Goal: Task Accomplishment & Management: Complete application form

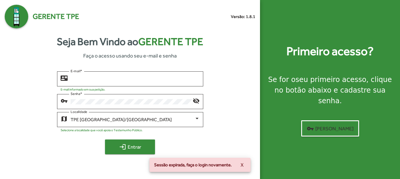
type input "**********"
click at [119, 143] on mat-icon "login" at bounding box center [122, 146] width 7 height 7
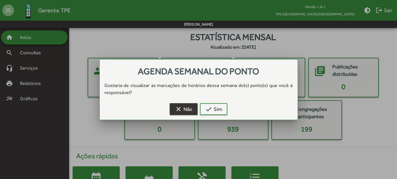
click at [187, 110] on span "clear Não" at bounding box center [183, 109] width 17 height 11
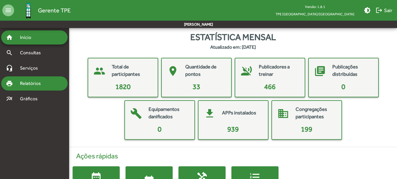
click at [35, 82] on span "Relatórios" at bounding box center [32, 83] width 32 height 7
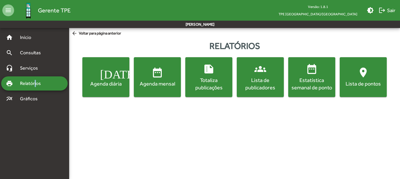
click at [219, 80] on div "Totaliza publicações" at bounding box center [209, 83] width 45 height 15
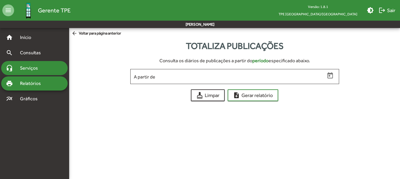
click at [24, 63] on div "headset_mic Serviços" at bounding box center [34, 68] width 67 height 14
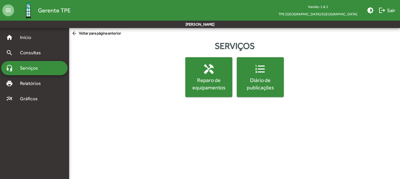
click at [251, 73] on span "format_list_numbered Diário de publicações" at bounding box center [260, 77] width 45 height 28
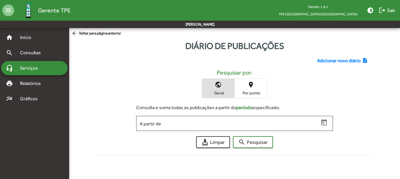
click at [332, 60] on span "Adicionar novo diário" at bounding box center [339, 60] width 44 height 7
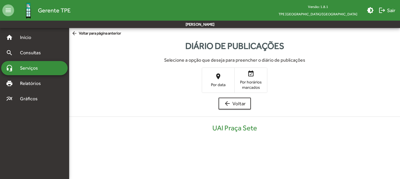
click at [213, 77] on span "place Por data" at bounding box center [218, 79] width 32 height 19
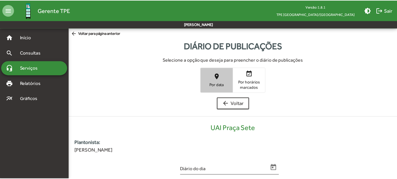
scroll to position [119, 0]
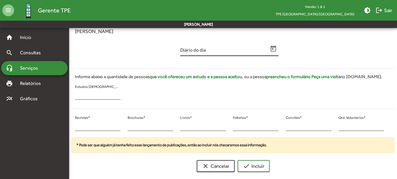
click at [278, 49] on span "Open calendar" at bounding box center [274, 49] width 10 height 8
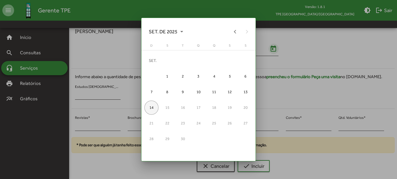
scroll to position [0, 0]
click at [273, 48] on div at bounding box center [198, 89] width 397 height 179
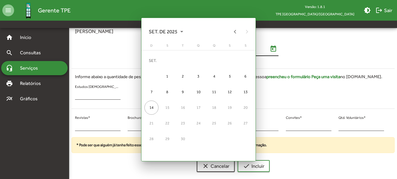
scroll to position [119, 0]
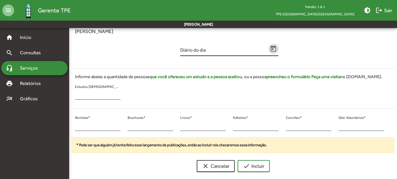
click at [275, 50] on icon "Open calendar" at bounding box center [274, 49] width 8 height 8
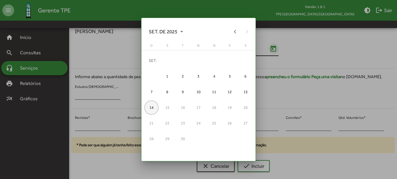
scroll to position [0, 0]
click at [161, 29] on span "SET. DE 2025" at bounding box center [166, 31] width 34 height 11
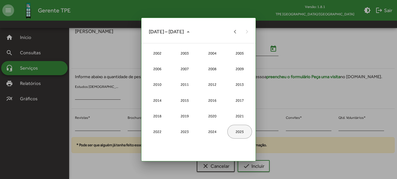
drag, startPoint x: 244, startPoint y: 134, endPoint x: 233, endPoint y: 126, distance: 13.6
click at [244, 133] on div "2025" at bounding box center [240, 132] width 25 height 14
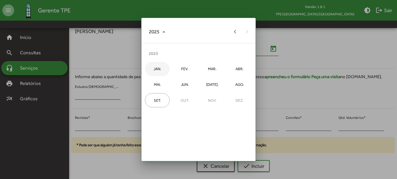
click at [161, 69] on div "JAN." at bounding box center [157, 69] width 25 height 14
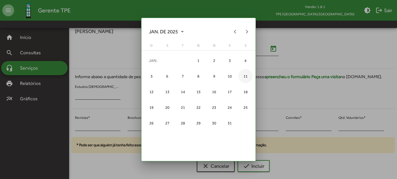
click at [242, 75] on div "11" at bounding box center [246, 76] width 14 height 14
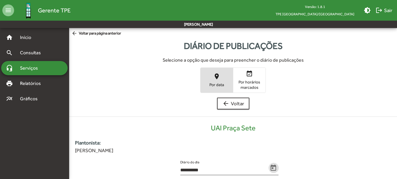
scroll to position [119, 0]
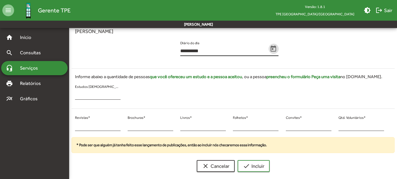
click at [217, 54] on input "**********" at bounding box center [224, 50] width 88 height 5
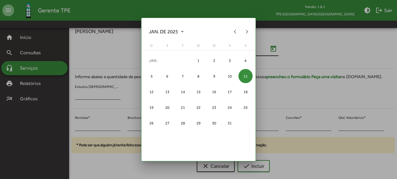
scroll to position [0, 0]
click at [242, 33] on button "Next month" at bounding box center [247, 32] width 12 height 12
click at [184, 91] on div "11" at bounding box center [183, 92] width 14 height 14
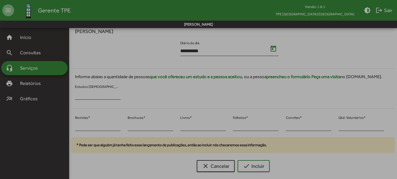
type input "**********"
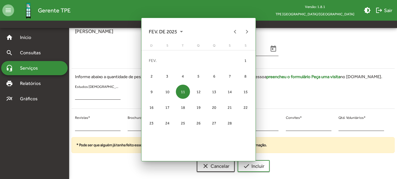
scroll to position [119, 0]
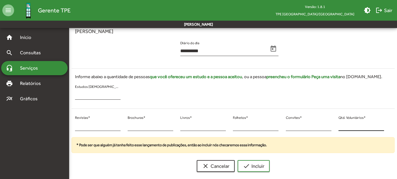
drag, startPoint x: 348, startPoint y: 131, endPoint x: 344, endPoint y: 128, distance: 4.2
click at [347, 131] on div "* Qtd. Voluntários *" at bounding box center [362, 125] width 46 height 24
click at [339, 127] on input "*" at bounding box center [362, 125] width 46 height 5
type input "**"
drag, startPoint x: 141, startPoint y: 128, endPoint x: 128, endPoint y: 126, distance: 12.5
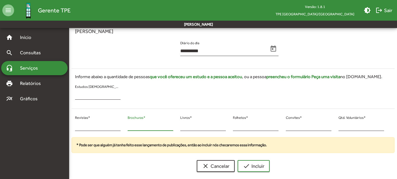
click at [128, 126] on input "*" at bounding box center [151, 125] width 46 height 5
type input "*"
drag, startPoint x: 80, startPoint y: 127, endPoint x: 74, endPoint y: 127, distance: 6.8
click at [74, 127] on div "* Revistas *" at bounding box center [98, 125] width 53 height 24
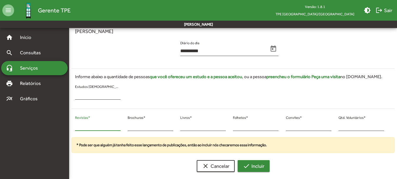
type input "**"
click at [248, 167] on mat-icon "check" at bounding box center [246, 165] width 7 height 7
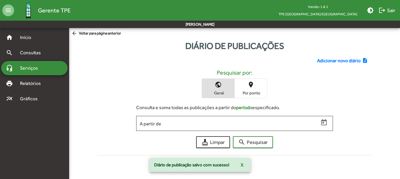
click at [344, 62] on span "Adicionar novo diário" at bounding box center [339, 60] width 44 height 7
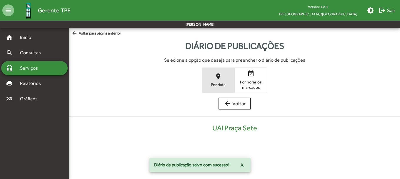
click at [209, 82] on span "place Por data" at bounding box center [218, 79] width 32 height 19
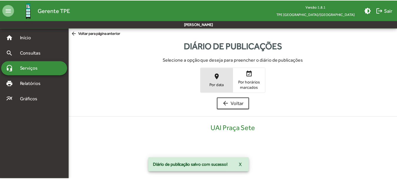
scroll to position [119, 0]
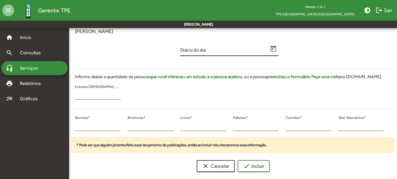
click at [271, 47] on icon "Open calendar" at bounding box center [274, 49] width 8 height 8
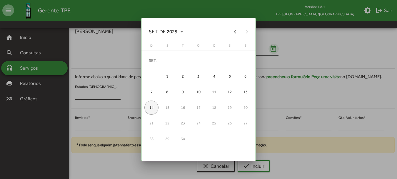
scroll to position [0, 0]
click at [231, 30] on button "Previous month" at bounding box center [236, 32] width 12 height 12
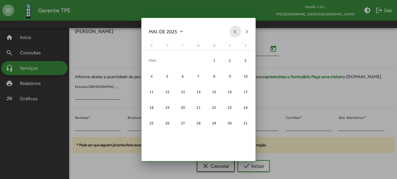
click at [231, 30] on button "Previous month" at bounding box center [236, 32] width 12 height 12
click at [193, 93] on div "12" at bounding box center [199, 92] width 14 height 14
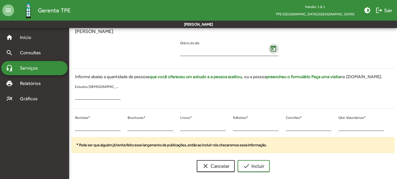
type input "**********"
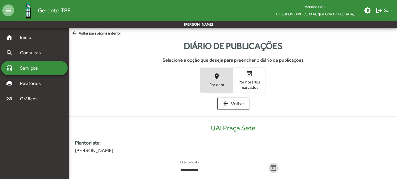
scroll to position [119, 0]
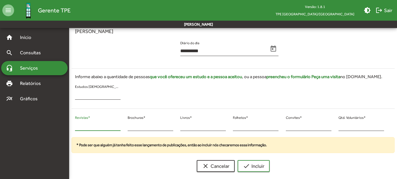
drag, startPoint x: 90, startPoint y: 123, endPoint x: 73, endPoint y: 121, distance: 16.6
click at [73, 121] on div "* Revistas *" at bounding box center [98, 125] width 53 height 24
type input "**"
drag, startPoint x: 136, startPoint y: 125, endPoint x: 128, endPoint y: 125, distance: 7.7
click at [128, 125] on input "*" at bounding box center [151, 125] width 46 height 5
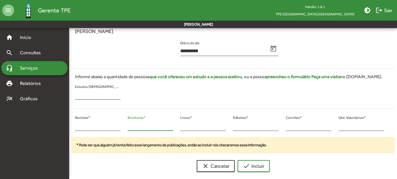
type input "*"
drag, startPoint x: 338, startPoint y: 122, endPoint x: 334, endPoint y: 127, distance: 6.8
click at [334, 127] on div "** Revistas * * Brochuras * * Livros * * Folhetos * * Convites * * Qtd. Voluntá…" at bounding box center [230, 125] width 324 height 24
drag, startPoint x: 346, startPoint y: 128, endPoint x: 334, endPoint y: 127, distance: 12.1
click at [334, 127] on div "** Revistas * * Brochuras * * Livros * * Folhetos * * Convites * * Qtd. Voluntá…" at bounding box center [230, 125] width 324 height 24
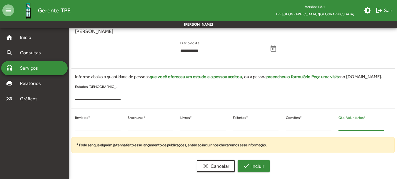
type input "**"
drag, startPoint x: 253, startPoint y: 164, endPoint x: 255, endPoint y: 162, distance: 3.2
click at [253, 163] on span "check Incluir" at bounding box center [253, 165] width 21 height 11
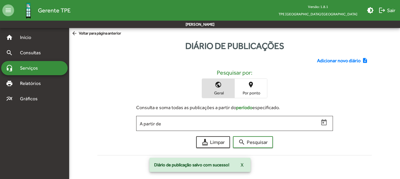
click at [330, 60] on span "Adicionar novo diário" at bounding box center [339, 60] width 44 height 7
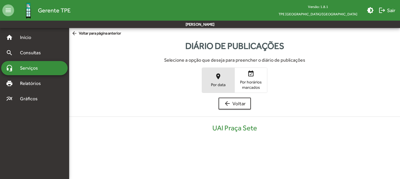
click at [228, 86] on span "Por data" at bounding box center [218, 84] width 29 height 5
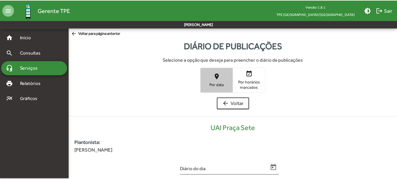
scroll to position [119, 0]
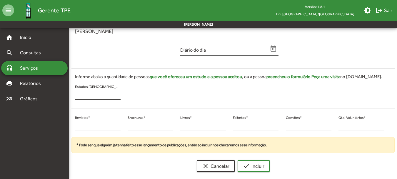
click at [194, 52] on input "Diário do dia" at bounding box center [224, 50] width 88 height 5
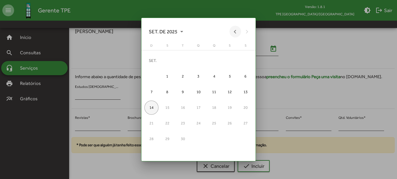
click at [233, 31] on button "Previous month" at bounding box center [236, 32] width 12 height 12
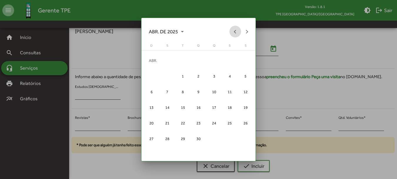
click at [233, 31] on button "Previous month" at bounding box center [236, 32] width 12 height 12
click at [233, 32] on button "Previous month" at bounding box center [236, 32] width 12 height 12
click at [246, 32] on button "Next month" at bounding box center [247, 32] width 12 height 12
click at [201, 96] on div "12" at bounding box center [199, 92] width 14 height 14
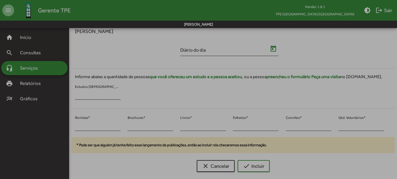
type input "**********"
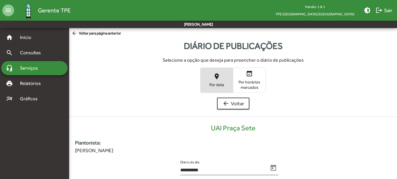
scroll to position [119, 0]
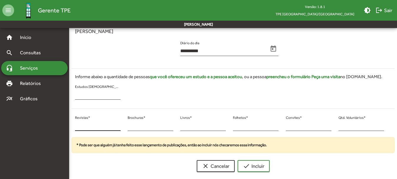
click at [109, 119] on div "* Revistas *" at bounding box center [98, 124] width 46 height 14
drag, startPoint x: 82, startPoint y: 124, endPoint x: 79, endPoint y: 124, distance: 3.5
click at [79, 124] on div "* Revistas *" at bounding box center [98, 124] width 46 height 14
click at [79, 124] on input "*" at bounding box center [98, 125] width 46 height 5
drag, startPoint x: 79, startPoint y: 123, endPoint x: 75, endPoint y: 125, distance: 4.1
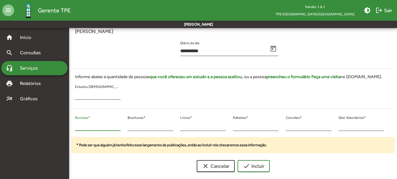
click at [74, 125] on div "* Revistas *" at bounding box center [98, 125] width 53 height 24
type input "**"
drag, startPoint x: 132, startPoint y: 126, endPoint x: 122, endPoint y: 128, distance: 9.9
click at [122, 128] on div "** Revistas * * Brochuras * * Livros * * Folhetos * * Convites * * Qtd. Voluntá…" at bounding box center [230, 125] width 324 height 24
type input "*"
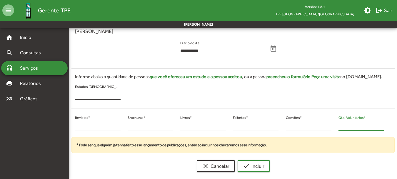
drag, startPoint x: 344, startPoint y: 124, endPoint x: 337, endPoint y: 127, distance: 8.2
click at [337, 127] on div "* Qtd. Voluntários *" at bounding box center [361, 125] width 53 height 24
type input "**"
click at [238, 163] on button "check Incluir" at bounding box center [254, 166] width 32 height 12
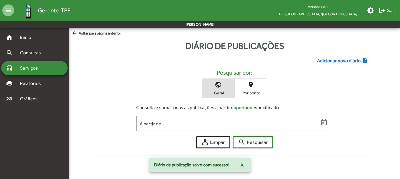
click at [329, 60] on span "Adicionar novo diário" at bounding box center [339, 60] width 44 height 7
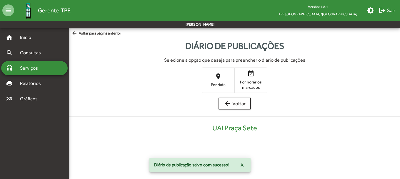
click at [220, 74] on mat-icon "place" at bounding box center [218, 76] width 7 height 7
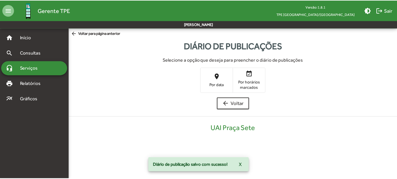
scroll to position [119, 0]
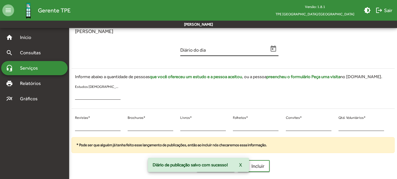
click at [276, 51] on icon "Open calendar" at bounding box center [274, 49] width 8 height 8
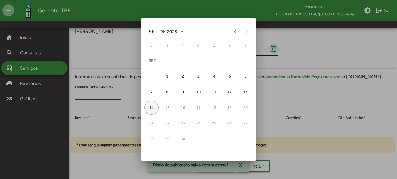
scroll to position [0, 0]
click at [237, 29] on button "Previous month" at bounding box center [236, 32] width 12 height 12
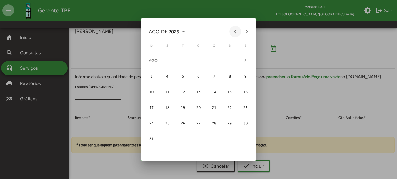
click at [237, 29] on button "Previous month" at bounding box center [236, 32] width 12 height 12
drag, startPoint x: 237, startPoint y: 29, endPoint x: 234, endPoint y: 32, distance: 4.2
click at [237, 29] on button "Previous month" at bounding box center [236, 32] width 12 height 12
click at [233, 32] on button "Previous month" at bounding box center [236, 32] width 12 height 12
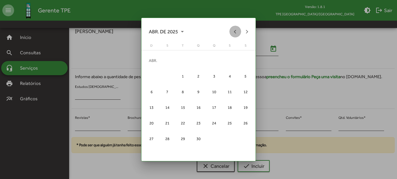
click at [234, 32] on button "Previous month" at bounding box center [236, 32] width 12 height 12
click at [235, 33] on button "Previous month" at bounding box center [236, 32] width 12 height 12
click at [246, 31] on button "Next month" at bounding box center [247, 32] width 12 height 12
click at [214, 92] on div "13" at bounding box center [214, 92] width 14 height 14
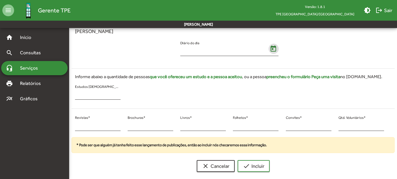
type input "**********"
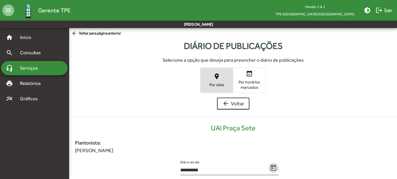
scroll to position [119, 0]
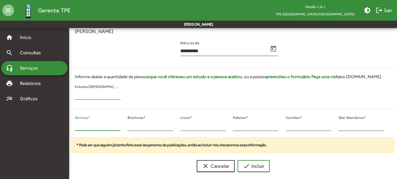
drag, startPoint x: 78, startPoint y: 127, endPoint x: 66, endPoint y: 124, distance: 12.6
click at [66, 124] on mat-sidenav-container "**********" at bounding box center [198, 42] width 397 height 267
type input "*"
type input "**"
drag, startPoint x: 134, startPoint y: 124, endPoint x: 123, endPoint y: 123, distance: 10.6
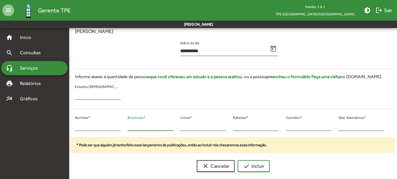
click at [123, 123] on div "** Revistas * * Brochuras * * Livros * * Folhetos * * Convites * * Qtd. Voluntá…" at bounding box center [230, 125] width 324 height 24
type input "*"
drag, startPoint x: 345, startPoint y: 126, endPoint x: 333, endPoint y: 122, distance: 12.5
click at [333, 122] on div "** Revistas * * Brochuras * * Livros * * Folhetos * * Convites * * Qtd. Voluntá…" at bounding box center [230, 125] width 324 height 24
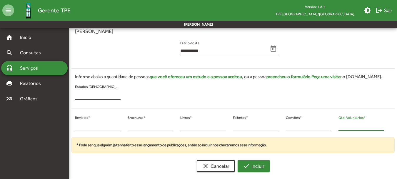
type input "**"
click at [258, 165] on span "check Incluir" at bounding box center [253, 165] width 21 height 11
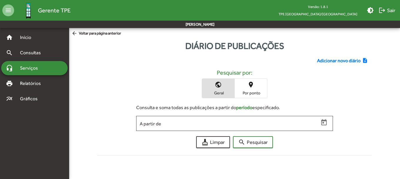
click at [325, 55] on div "Adicionar novo diário note_add Pesquisar por: public Geral place Por ponto Cons…" at bounding box center [235, 104] width 282 height 105
click at [325, 57] on div "Adicionar novo diário note_add Pesquisar por: public Geral place Por ponto Cons…" at bounding box center [235, 104] width 282 height 105
click at [325, 59] on span "Adicionar novo diário" at bounding box center [339, 60] width 44 height 7
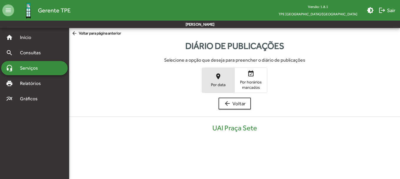
click at [209, 79] on span "place Por data" at bounding box center [218, 79] width 32 height 19
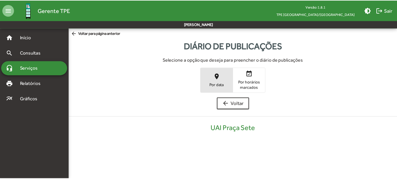
scroll to position [119, 0]
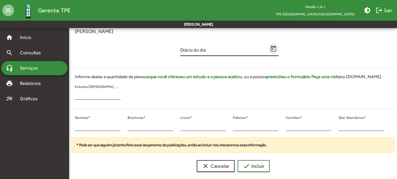
click at [273, 48] on icon "Open calendar" at bounding box center [274, 48] width 6 height 6
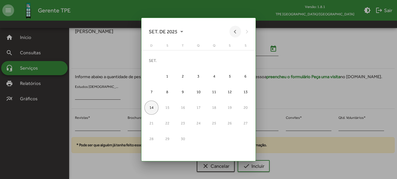
click at [234, 32] on button "Previous month" at bounding box center [236, 32] width 12 height 12
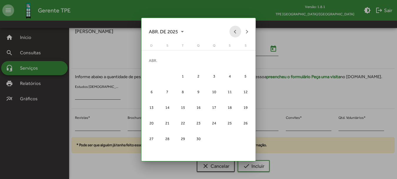
click at [234, 32] on button "Previous month" at bounding box center [236, 32] width 12 height 12
click at [237, 32] on button "Previous month" at bounding box center [236, 32] width 12 height 12
click at [217, 90] on div "13" at bounding box center [214, 92] width 14 height 14
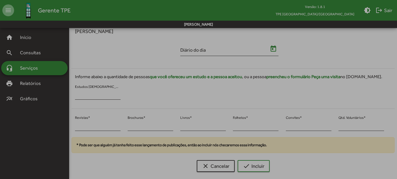
type input "**********"
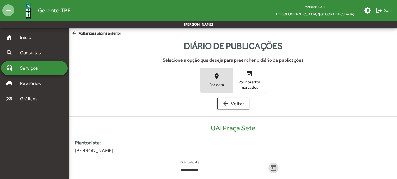
scroll to position [119, 0]
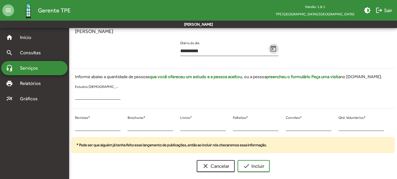
drag, startPoint x: 77, startPoint y: 127, endPoint x: 63, endPoint y: 127, distance: 14.4
click at [63, 127] on mat-sidenav-container "**********" at bounding box center [198, 42] width 397 height 267
type input "**"
drag, startPoint x: 130, startPoint y: 125, endPoint x: 122, endPoint y: 125, distance: 7.4
click at [122, 125] on div "** Revistas * * Brochuras * * Livros * * Folhetos * * Convites * * Qtd. Voluntá…" at bounding box center [230, 125] width 324 height 24
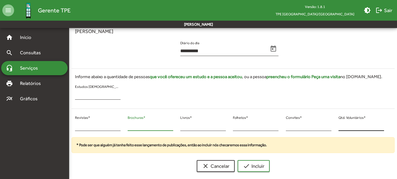
type input "*"
drag, startPoint x: 347, startPoint y: 125, endPoint x: 336, endPoint y: 126, distance: 10.7
click at [336, 126] on div "* Qtd. Voluntários *" at bounding box center [361, 125] width 53 height 24
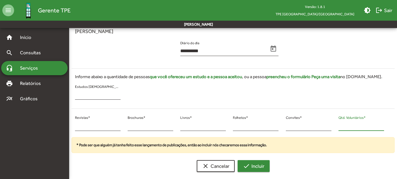
type input "**"
click at [264, 162] on span "check Incluir" at bounding box center [253, 165] width 21 height 11
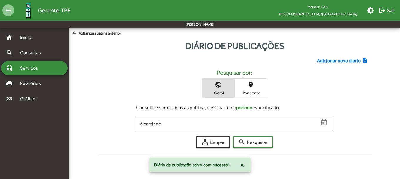
click at [336, 62] on span "Adicionar novo diário" at bounding box center [339, 60] width 44 height 7
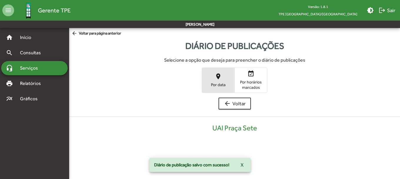
click at [226, 71] on span "place Por data" at bounding box center [218, 79] width 32 height 19
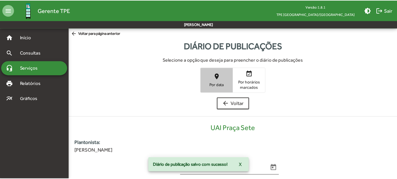
scroll to position [119, 0]
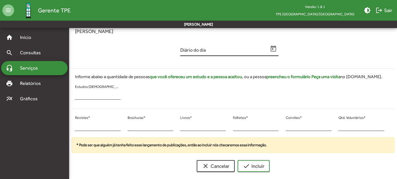
click at [276, 48] on icon "Open calendar" at bounding box center [274, 48] width 6 height 6
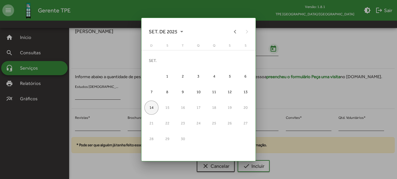
scroll to position [0, 0]
click at [235, 31] on button "Previous month" at bounding box center [236, 32] width 12 height 12
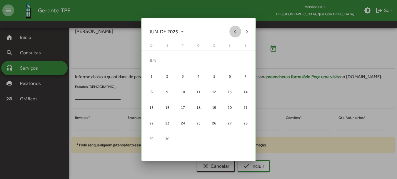
click at [235, 30] on button "Previous month" at bounding box center [236, 32] width 12 height 12
click at [231, 92] on div "14" at bounding box center [230, 92] width 14 height 14
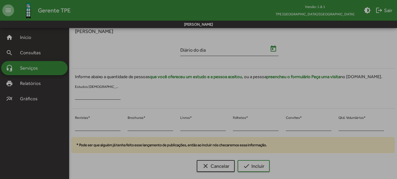
type input "**********"
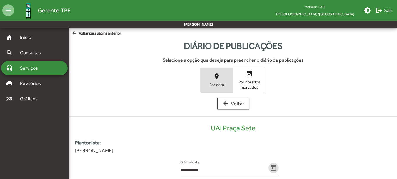
scroll to position [119, 0]
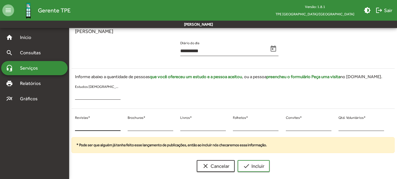
drag, startPoint x: 84, startPoint y: 112, endPoint x: 91, endPoint y: 124, distance: 14.4
click at [80, 118] on div "**********" at bounding box center [234, 96] width 324 height 152
drag, startPoint x: 82, startPoint y: 126, endPoint x: 72, endPoint y: 123, distance: 10.4
click at [72, 123] on div "* Revistas *" at bounding box center [98, 125] width 53 height 24
type input "**"
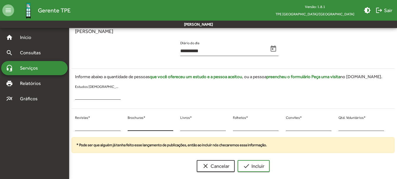
drag, startPoint x: 125, startPoint y: 126, endPoint x: 130, endPoint y: 126, distance: 4.7
click at [130, 126] on div "* Brochuras *" at bounding box center [150, 125] width 53 height 24
drag, startPoint x: 130, startPoint y: 126, endPoint x: 127, endPoint y: 126, distance: 3.2
click at [127, 126] on div "* Brochuras *" at bounding box center [150, 125] width 53 height 24
type input "*"
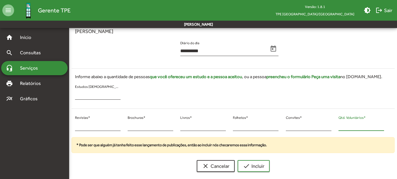
drag, startPoint x: 350, startPoint y: 127, endPoint x: 336, endPoint y: 126, distance: 14.5
click at [336, 125] on div "* Qtd. Voluntários *" at bounding box center [361, 125] width 53 height 24
type input "**"
click at [248, 168] on mat-icon "check" at bounding box center [246, 165] width 7 height 7
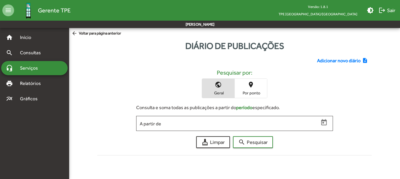
click at [352, 57] on span "Adicionar novo diário" at bounding box center [339, 60] width 44 height 7
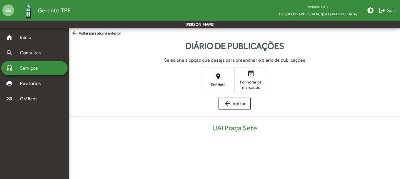
click at [216, 81] on span "place Por data" at bounding box center [218, 79] width 32 height 19
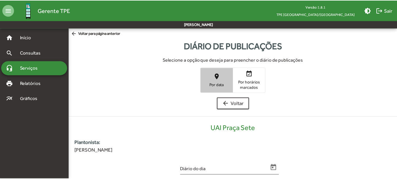
scroll to position [119, 0]
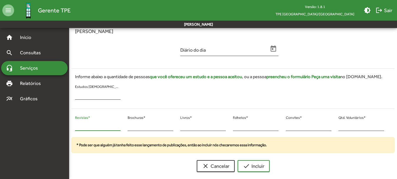
click at [74, 127] on div "* Revistas *" at bounding box center [98, 125] width 53 height 24
type input "**"
drag, startPoint x: 133, startPoint y: 132, endPoint x: 127, endPoint y: 123, distance: 10.5
click at [127, 126] on div "* Brochuras *" at bounding box center [150, 125] width 53 height 24
click at [126, 120] on div "* Brochuras *" at bounding box center [150, 125] width 53 height 24
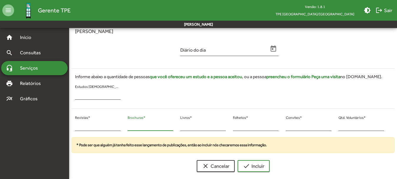
click at [130, 124] on input "*" at bounding box center [151, 125] width 46 height 5
click at [130, 125] on input "*" at bounding box center [151, 125] width 46 height 5
click at [127, 125] on div "* Brochuras *" at bounding box center [150, 125] width 53 height 24
type input "*"
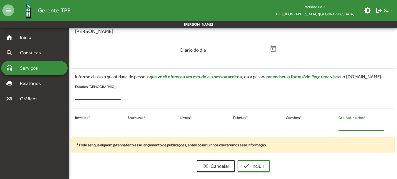
click at [339, 127] on input "*" at bounding box center [362, 125] width 46 height 5
drag, startPoint x: 344, startPoint y: 127, endPoint x: 350, endPoint y: 126, distance: 6.2
click at [351, 126] on input "*" at bounding box center [362, 125] width 46 height 5
click at [335, 129] on div "* Qtd. Voluntários *" at bounding box center [361, 125] width 53 height 24
type input "**"
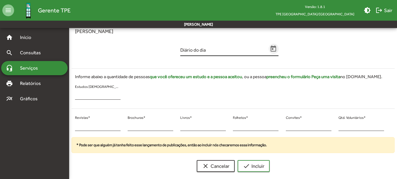
click at [274, 49] on icon "Open calendar" at bounding box center [274, 48] width 6 height 6
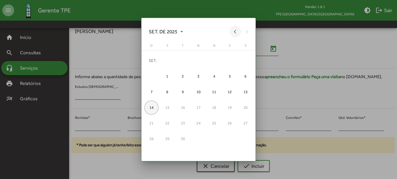
click at [231, 32] on button "Previous month" at bounding box center [236, 32] width 12 height 12
click at [228, 33] on div at bounding box center [209, 32] width 39 height 12
click at [226, 34] on div at bounding box center [212, 32] width 34 height 12
drag, startPoint x: 226, startPoint y: 34, endPoint x: 236, endPoint y: 34, distance: 9.7
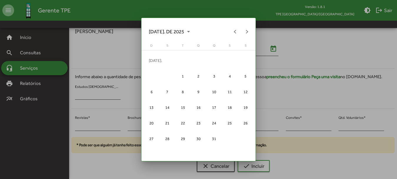
click at [227, 34] on div at bounding box center [212, 32] width 34 height 12
click at [236, 34] on button "Previous month" at bounding box center [236, 32] width 12 height 12
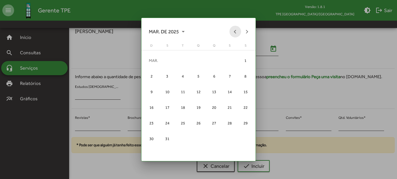
click at [236, 34] on button "Previous month" at bounding box center [236, 32] width 12 height 12
click at [248, 34] on button "Next month" at bounding box center [247, 32] width 12 height 12
click at [231, 89] on div "14" at bounding box center [230, 92] width 14 height 14
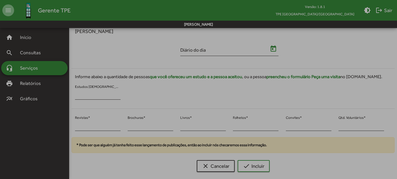
type input "**********"
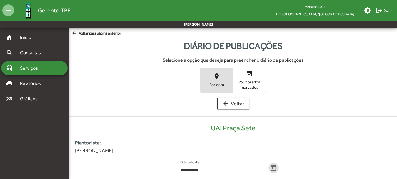
scroll to position [119, 0]
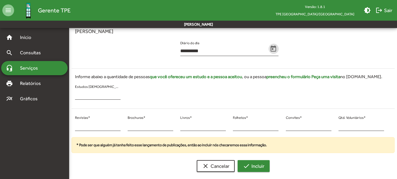
click at [254, 167] on span "check Incluir" at bounding box center [253, 165] width 21 height 11
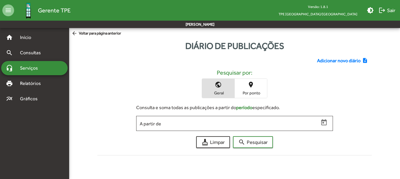
click at [321, 61] on span "Adicionar novo diário" at bounding box center [339, 60] width 44 height 7
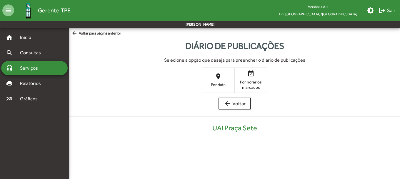
click at [224, 73] on span "place Por data" at bounding box center [218, 79] width 32 height 19
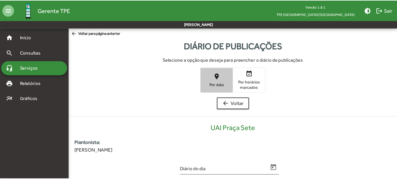
scroll to position [119, 0]
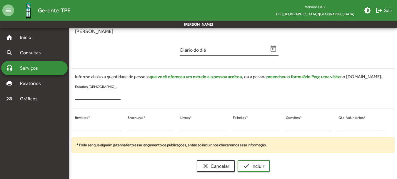
click at [271, 50] on icon "Open calendar" at bounding box center [274, 49] width 8 height 8
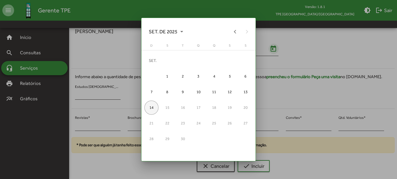
scroll to position [0, 0]
click at [233, 32] on button "Previous month" at bounding box center [236, 32] width 12 height 12
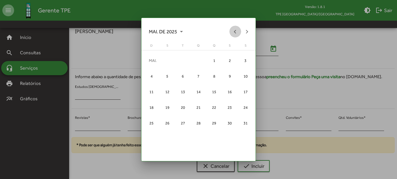
click at [233, 32] on button "Previous month" at bounding box center [236, 32] width 12 height 12
drag, startPoint x: 213, startPoint y: 93, endPoint x: 187, endPoint y: 105, distance: 27.8
click at [212, 93] on div "13" at bounding box center [214, 92] width 14 height 14
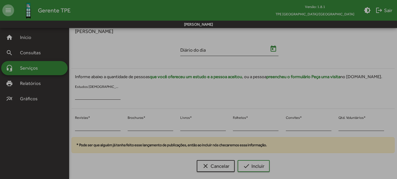
type input "**********"
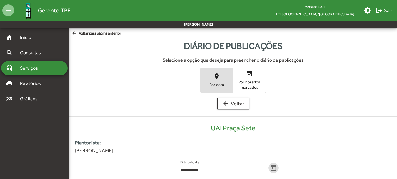
scroll to position [119, 0]
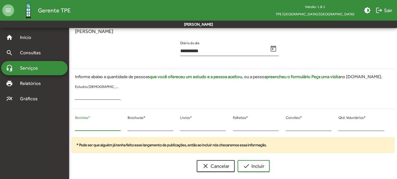
click at [77, 123] on input "*" at bounding box center [98, 125] width 46 height 5
click at [77, 125] on input "***" at bounding box center [98, 125] width 46 height 5
type input "**"
drag, startPoint x: 131, startPoint y: 124, endPoint x: 125, endPoint y: 127, distance: 6.8
click at [125, 127] on div "* Brochuras *" at bounding box center [150, 125] width 53 height 24
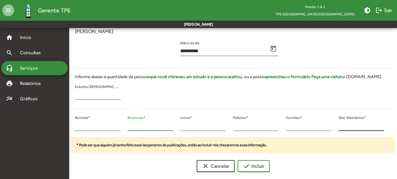
type input "*"
drag, startPoint x: 344, startPoint y: 126, endPoint x: 337, endPoint y: 126, distance: 7.1
click at [337, 126] on div "* Qtd. Voluntários *" at bounding box center [361, 125] width 53 height 24
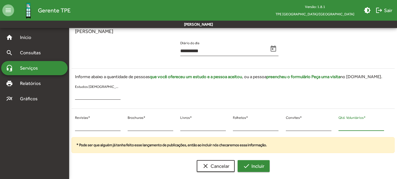
type input "**"
click at [268, 164] on button "check Incluir" at bounding box center [254, 166] width 32 height 12
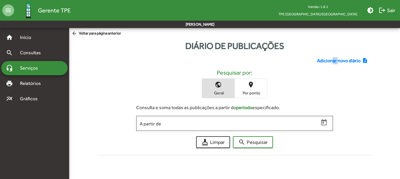
drag, startPoint x: 338, startPoint y: 54, endPoint x: 333, endPoint y: 54, distance: 4.7
click at [333, 54] on div "Adicionar novo diário note_add Pesquisar por: public Geral place Por ponto Cons…" at bounding box center [235, 104] width 282 height 105
click at [331, 59] on span "Adicionar novo diário" at bounding box center [339, 60] width 44 height 7
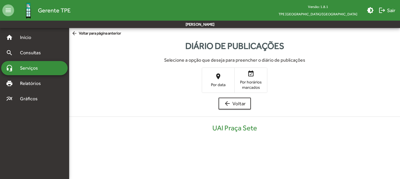
click at [209, 83] on span "Por data" at bounding box center [218, 84] width 29 height 5
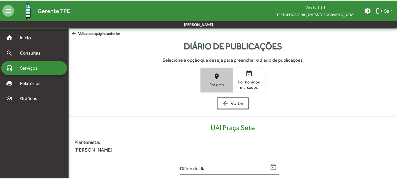
scroll to position [119, 0]
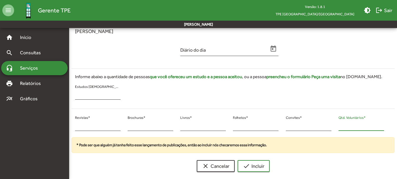
drag, startPoint x: 346, startPoint y: 125, endPoint x: 336, endPoint y: 125, distance: 9.7
click at [336, 125] on div "* Qtd. Voluntários *" at bounding box center [361, 125] width 53 height 24
type input "**"
click at [75, 121] on div "* Revistas *" at bounding box center [98, 124] width 46 height 14
drag, startPoint x: 78, startPoint y: 127, endPoint x: 74, endPoint y: 127, distance: 4.1
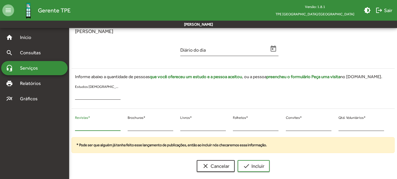
click at [74, 127] on div "* Revistas *" at bounding box center [98, 125] width 53 height 24
type input "**"
drag, startPoint x: 128, startPoint y: 124, endPoint x: 125, endPoint y: 125, distance: 3.4
click at [125, 125] on div "* Brochuras *" at bounding box center [150, 125] width 53 height 24
type input "*"
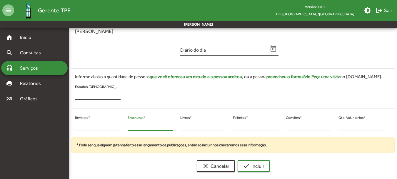
click at [275, 46] on icon "Open calendar" at bounding box center [274, 49] width 8 height 8
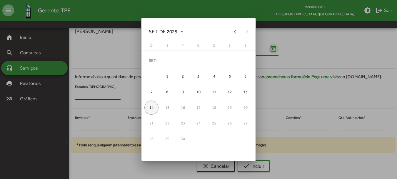
scroll to position [0, 0]
click at [238, 33] on button "Previous month" at bounding box center [236, 32] width 12 height 12
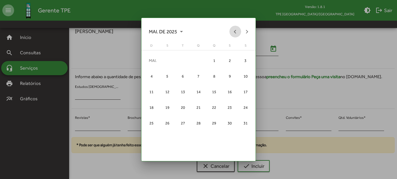
click at [238, 33] on button "Previous month" at bounding box center [236, 32] width 12 height 12
click at [235, 33] on button "Previous month" at bounding box center [236, 32] width 12 height 12
click at [156, 102] on div "16" at bounding box center [152, 107] width 14 height 14
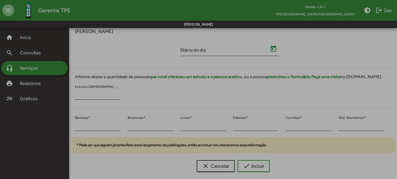
type input "**********"
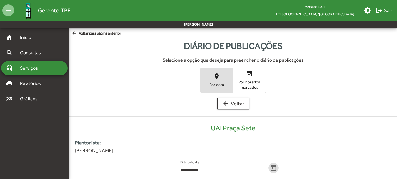
scroll to position [119, 0]
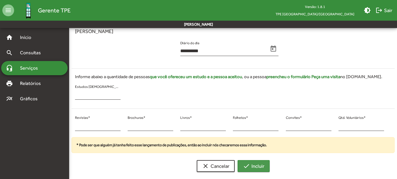
click at [247, 166] on mat-icon "check" at bounding box center [246, 165] width 7 height 7
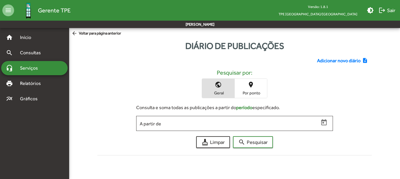
click at [321, 61] on span "Adicionar novo diário" at bounding box center [339, 60] width 44 height 7
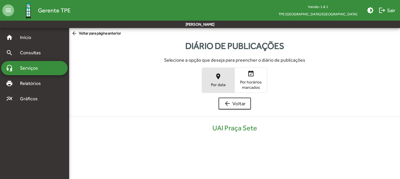
click at [220, 77] on mat-icon "place" at bounding box center [218, 76] width 7 height 7
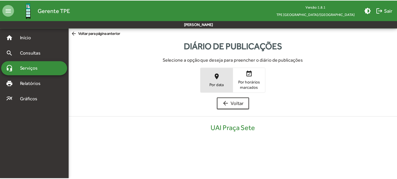
scroll to position [119, 0]
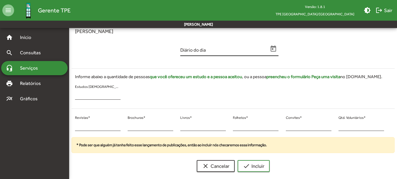
click at [270, 53] on mat-datepicker-toggle at bounding box center [274, 49] width 10 height 10
click at [276, 44] on button "Open calendar" at bounding box center [274, 49] width 10 height 10
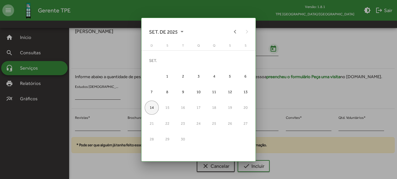
scroll to position [0, 0]
click at [233, 32] on button "Previous month" at bounding box center [236, 32] width 12 height 12
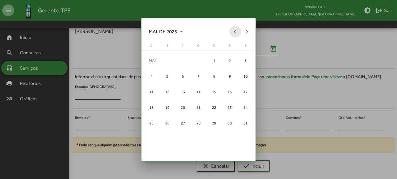
click at [233, 32] on button "Previous month" at bounding box center [236, 32] width 12 height 12
click at [168, 109] on div "17" at bounding box center [167, 107] width 14 height 14
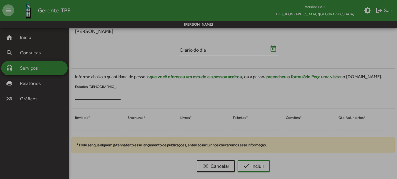
type input "**********"
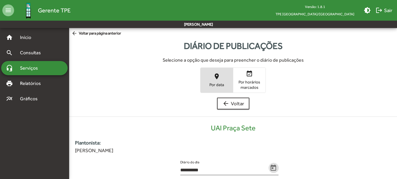
scroll to position [119, 0]
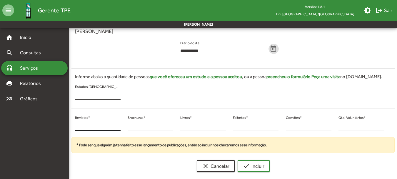
click at [77, 124] on input "*" at bounding box center [98, 125] width 46 height 5
drag, startPoint x: 82, startPoint y: 126, endPoint x: 75, endPoint y: 126, distance: 6.8
click at [75, 126] on div "* Revistas *" at bounding box center [98, 125] width 53 height 24
type input "**"
drag, startPoint x: 134, startPoint y: 128, endPoint x: 128, endPoint y: 125, distance: 7.0
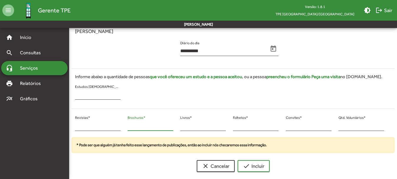
click at [128, 125] on input "*" at bounding box center [151, 125] width 46 height 5
type input "**"
drag, startPoint x: 342, startPoint y: 127, endPoint x: 335, endPoint y: 126, distance: 6.8
click at [335, 126] on div "* Qtd. Voluntários *" at bounding box center [361, 125] width 53 height 24
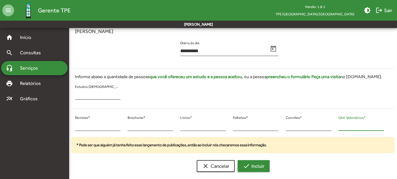
type input "**"
click at [262, 160] on button "check Incluir" at bounding box center [254, 166] width 32 height 12
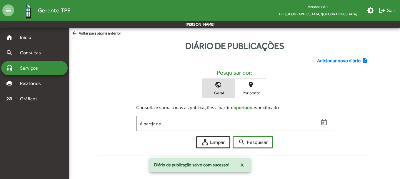
click at [344, 62] on span "Adicionar novo diário" at bounding box center [339, 60] width 44 height 7
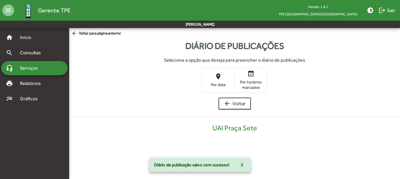
click at [214, 74] on span "place Por data" at bounding box center [218, 79] width 32 height 19
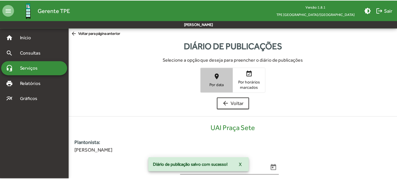
scroll to position [119, 0]
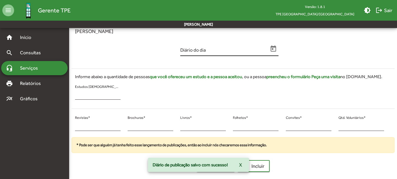
click at [273, 47] on icon "Open calendar" at bounding box center [274, 48] width 6 height 6
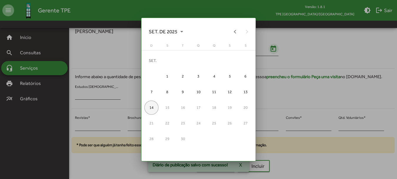
scroll to position [0, 0]
click at [236, 28] on button "Previous month" at bounding box center [236, 32] width 12 height 12
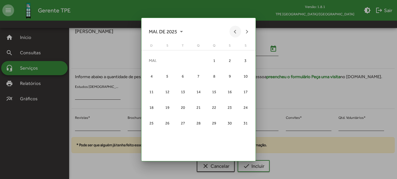
click at [236, 28] on button "Previous month" at bounding box center [236, 32] width 12 height 12
click at [236, 29] on button "Previous month" at bounding box center [236, 32] width 12 height 12
click at [239, 34] on button "Previous month" at bounding box center [236, 32] width 12 height 12
click at [163, 111] on div "17" at bounding box center [167, 107] width 14 height 14
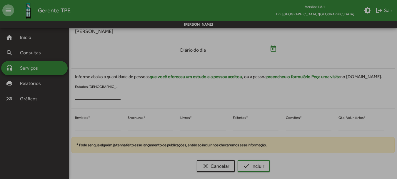
type input "**********"
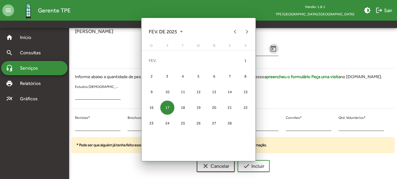
scroll to position [119, 0]
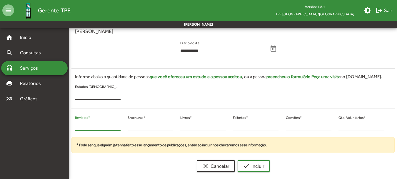
drag, startPoint x: 99, startPoint y: 124, endPoint x: 74, endPoint y: 124, distance: 25.0
click at [74, 124] on div "* Revistas *" at bounding box center [98, 125] width 53 height 24
type input "**"
drag, startPoint x: 132, startPoint y: 123, endPoint x: 120, endPoint y: 125, distance: 11.7
click at [120, 125] on div "** Revistas * * Brochuras * * Livros * * Folhetos * * Convites * * Qtd. Voluntá…" at bounding box center [230, 125] width 324 height 24
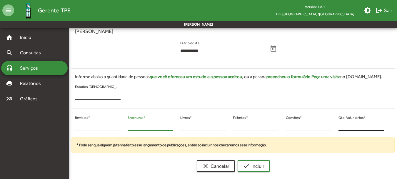
type input "*"
drag, startPoint x: 343, startPoint y: 127, endPoint x: 332, endPoint y: 126, distance: 11.0
click at [332, 126] on div "** Revistas * * Brochuras * * Livros * * Folhetos * * Convites * * Qtd. Voluntá…" at bounding box center [230, 125] width 324 height 24
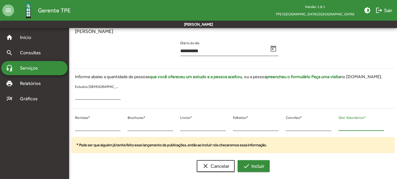
type input "**"
click at [248, 162] on mat-icon "check" at bounding box center [246, 165] width 7 height 7
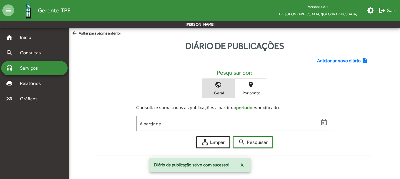
click at [336, 62] on span "Adicionar novo diário" at bounding box center [339, 60] width 44 height 7
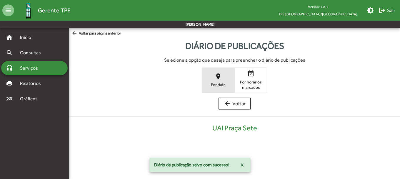
click at [225, 79] on span "place Por data" at bounding box center [218, 79] width 32 height 19
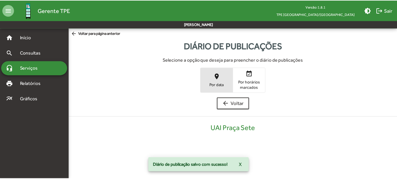
scroll to position [119, 0]
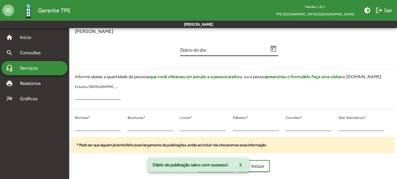
click at [272, 50] on icon "Open calendar" at bounding box center [274, 49] width 8 height 8
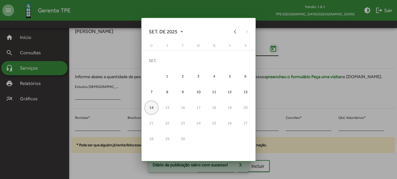
scroll to position [0, 0]
click at [233, 28] on button "Previous month" at bounding box center [236, 32] width 12 height 12
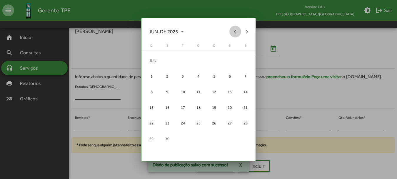
click at [233, 28] on button "Previous month" at bounding box center [236, 32] width 12 height 12
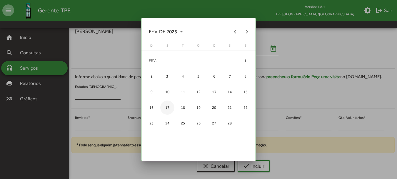
click at [171, 108] on div "17" at bounding box center [167, 107] width 14 height 14
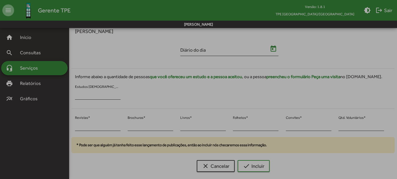
type input "**********"
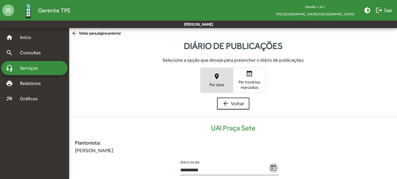
scroll to position [119, 0]
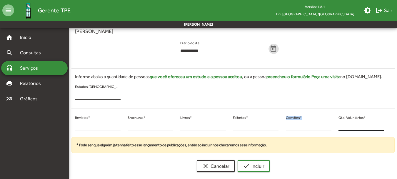
drag, startPoint x: 327, startPoint y: 122, endPoint x: 340, endPoint y: 127, distance: 14.5
click at [340, 127] on div "* Revistas * * Brochuras * * Livros * * Folhetos * * Convites * * Qtd. Voluntár…" at bounding box center [230, 125] width 324 height 24
click at [339, 127] on input "*" at bounding box center [362, 125] width 46 height 5
type input "**"
drag, startPoint x: 74, startPoint y: 125, endPoint x: 92, endPoint y: 125, distance: 17.4
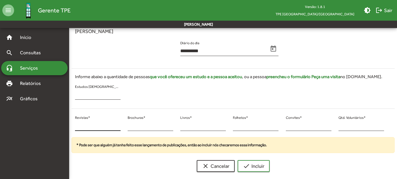
click at [93, 125] on div "* Revistas *" at bounding box center [98, 125] width 53 height 24
click at [77, 127] on input "*" at bounding box center [98, 125] width 46 height 5
click at [76, 127] on input "*" at bounding box center [98, 125] width 46 height 5
type input "**"
drag, startPoint x: 131, startPoint y: 126, endPoint x: 127, endPoint y: 127, distance: 4.6
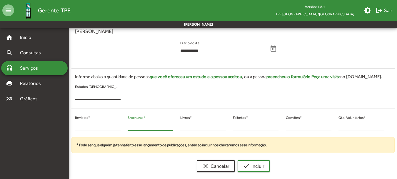
click at [127, 127] on div "* Brochuras *" at bounding box center [150, 125] width 53 height 24
type input "*"
click at [251, 163] on span "check Incluir" at bounding box center [253, 165] width 21 height 11
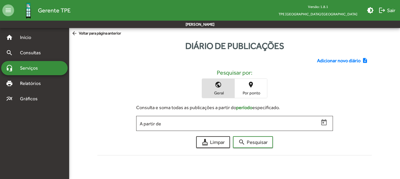
click at [334, 63] on span "Adicionar novo diário" at bounding box center [339, 60] width 44 height 7
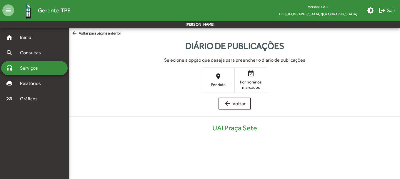
click at [334, 58] on h6 "Selecione a opção que deseja para preencher o diário de publicações" at bounding box center [235, 60] width 322 height 6
click at [210, 79] on span "place Por data" at bounding box center [218, 79] width 32 height 19
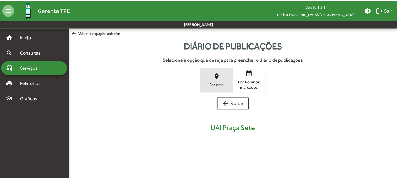
scroll to position [119, 0]
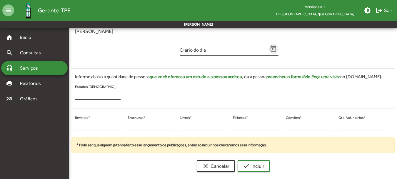
click at [271, 45] on icon "Open calendar" at bounding box center [274, 49] width 8 height 8
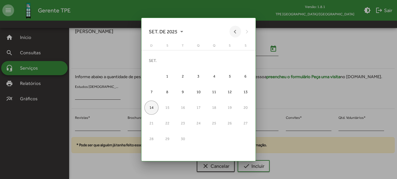
click at [235, 31] on button "Previous month" at bounding box center [236, 32] width 12 height 12
click at [234, 31] on button "Previous month" at bounding box center [236, 32] width 12 height 12
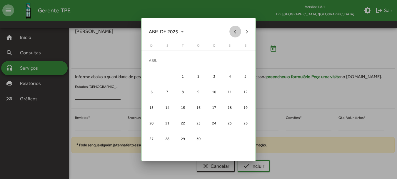
click at [234, 31] on button "Previous month" at bounding box center [236, 32] width 12 height 12
click at [180, 112] on div "18" at bounding box center [183, 107] width 14 height 14
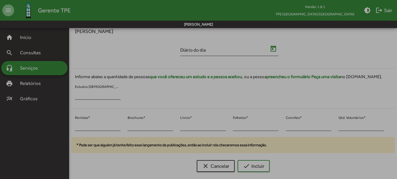
type input "**********"
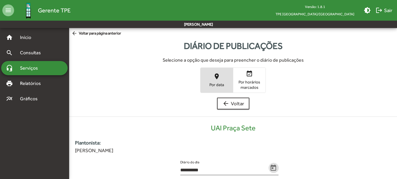
scroll to position [119, 0]
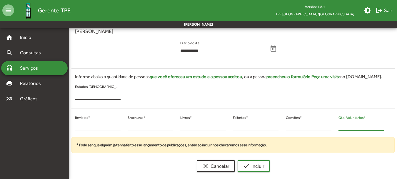
drag, startPoint x: 343, startPoint y: 125, endPoint x: 332, endPoint y: 127, distance: 11.5
click at [333, 127] on div "* Revistas * * Brochuras * * Livros * * Folhetos * * Convites * * Qtd. Voluntár…" at bounding box center [230, 125] width 324 height 24
click at [340, 126] on input "**" at bounding box center [362, 125] width 46 height 5
type input "**"
click at [75, 126] on input "*" at bounding box center [98, 125] width 46 height 5
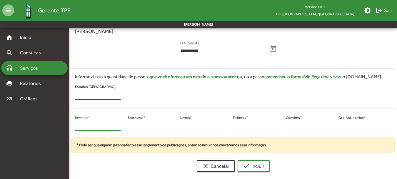
drag, startPoint x: 87, startPoint y: 126, endPoint x: 75, endPoint y: 125, distance: 11.9
click at [75, 125] on div "* Revistas *" at bounding box center [98, 125] width 53 height 24
type input "**"
drag, startPoint x: 125, startPoint y: 126, endPoint x: 122, endPoint y: 126, distance: 3.2
click at [122, 126] on div "** Revistas * * Brochuras * * Livros * * Folhetos * * Convites * ** Qtd. Volunt…" at bounding box center [230, 125] width 324 height 24
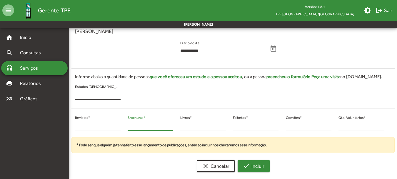
type input "*"
click at [248, 163] on mat-icon "check" at bounding box center [246, 165] width 7 height 7
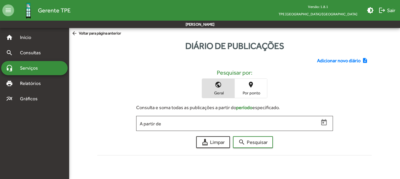
click at [322, 62] on span "Adicionar novo diário" at bounding box center [339, 60] width 44 height 7
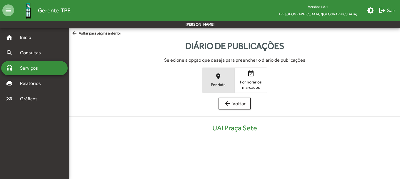
drag, startPoint x: 224, startPoint y: 70, endPoint x: 222, endPoint y: 75, distance: 4.8
click at [223, 72] on button "place Por data" at bounding box center [218, 80] width 32 height 24
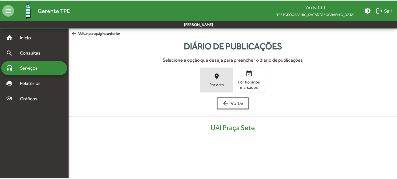
scroll to position [119, 0]
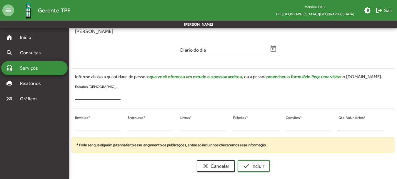
drag, startPoint x: 347, startPoint y: 122, endPoint x: 338, endPoint y: 127, distance: 10.0
click at [339, 126] on div "* Qtd. Voluntários *" at bounding box center [362, 124] width 46 height 14
drag, startPoint x: 338, startPoint y: 127, endPoint x: 354, endPoint y: 124, distance: 15.5
click at [349, 125] on div "* Qtd. Voluntários *" at bounding box center [361, 125] width 53 height 24
drag, startPoint x: 344, startPoint y: 126, endPoint x: 325, endPoint y: 126, distance: 18.8
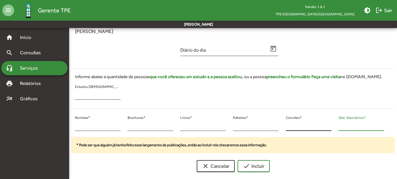
click at [325, 126] on div "* Revistas * * Brochuras * * Livros * * Folhetos * * Convites * * Qtd. Voluntár…" at bounding box center [230, 125] width 324 height 24
type input "**"
drag, startPoint x: 183, startPoint y: 129, endPoint x: 174, endPoint y: 129, distance: 9.4
click at [174, 129] on div "* Revistas * * Brochuras * * Livros * * Folhetos * * Convites * ** Qtd. Voluntá…" at bounding box center [230, 125] width 324 height 24
click at [185, 126] on input "*" at bounding box center [203, 125] width 46 height 5
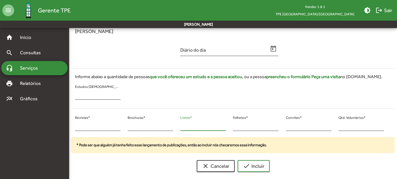
drag, startPoint x: 187, startPoint y: 126, endPoint x: 179, endPoint y: 126, distance: 7.7
click at [179, 126] on div "* Livros *" at bounding box center [203, 125] width 53 height 24
type input "*"
click at [77, 125] on input "*" at bounding box center [98, 125] width 46 height 5
click at [76, 127] on input "*" at bounding box center [98, 125] width 46 height 5
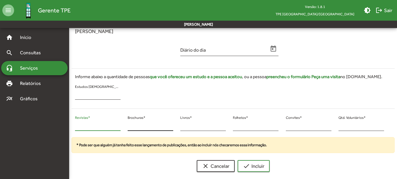
type input "**"
drag, startPoint x: 132, startPoint y: 125, endPoint x: 127, endPoint y: 126, distance: 4.6
click at [127, 126] on div "* Brochuras *" at bounding box center [150, 125] width 53 height 24
type input "*"
click at [276, 49] on icon "Open calendar" at bounding box center [274, 49] width 8 height 8
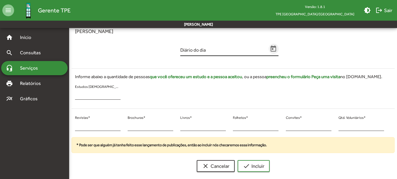
scroll to position [0, 0]
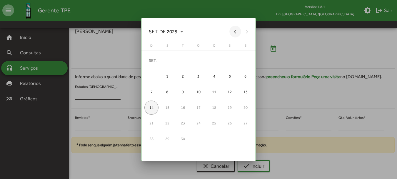
click at [235, 32] on button "Previous month" at bounding box center [236, 32] width 12 height 12
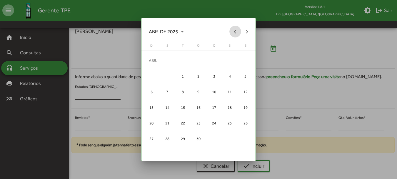
click at [235, 32] on button "Previous month" at bounding box center [236, 32] width 12 height 12
click at [245, 31] on button "Next month" at bounding box center [247, 32] width 12 height 12
click at [183, 106] on div "18" at bounding box center [183, 107] width 14 height 14
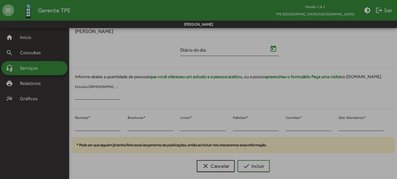
type input "**********"
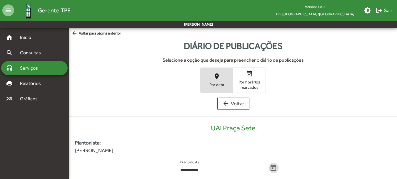
scroll to position [119, 0]
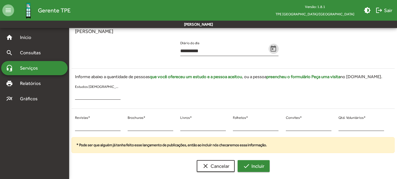
click at [258, 165] on span "check Incluir" at bounding box center [253, 165] width 21 height 11
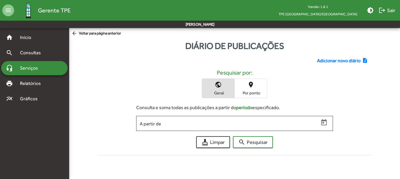
click at [352, 65] on div "Adicionar novo diário note_add Pesquisar por: public Geral place Por ponto Cons…" at bounding box center [235, 104] width 282 height 105
click at [332, 61] on span "Adicionar novo diário" at bounding box center [339, 60] width 44 height 7
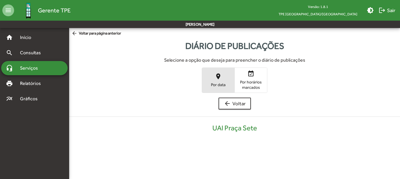
click at [208, 77] on span "place Por data" at bounding box center [218, 79] width 32 height 19
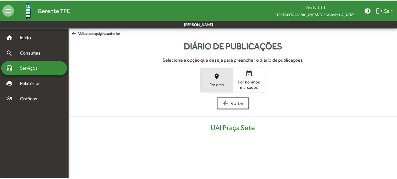
scroll to position [119, 0]
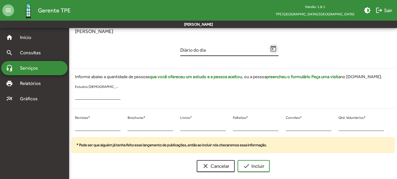
click at [275, 51] on icon "Open calendar" at bounding box center [274, 48] width 6 height 6
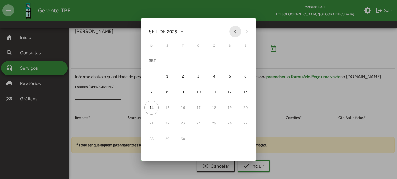
click at [233, 31] on button "Previous month" at bounding box center [236, 32] width 12 height 12
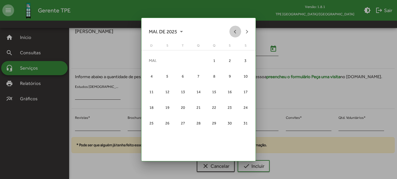
click at [233, 31] on button "Previous month" at bounding box center [236, 32] width 12 height 12
click at [188, 105] on div "18" at bounding box center [183, 107] width 14 height 14
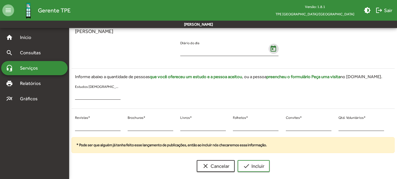
type input "**********"
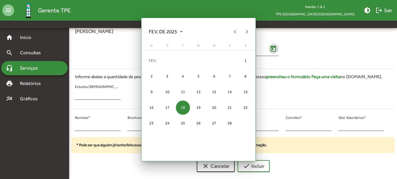
scroll to position [119, 0]
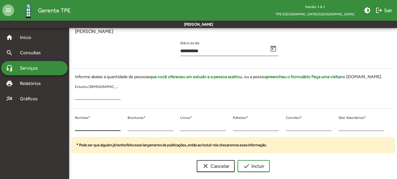
drag, startPoint x: 87, startPoint y: 122, endPoint x: 79, endPoint y: 122, distance: 8.2
click at [79, 122] on div "* Revistas *" at bounding box center [98, 124] width 46 height 14
click at [70, 124] on div "* Revistas * * Brochuras * * Livros * * Folhetos * * Convites * * Qtd. Voluntár…" at bounding box center [230, 125] width 324 height 24
drag, startPoint x: 79, startPoint y: 125, endPoint x: 76, endPoint y: 126, distance: 3.4
click at [76, 126] on input "*" at bounding box center [98, 125] width 46 height 5
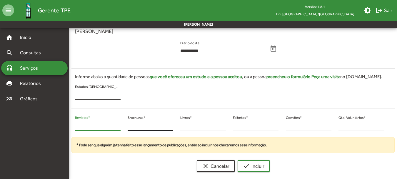
type input "*"
drag, startPoint x: 131, startPoint y: 128, endPoint x: 127, endPoint y: 128, distance: 3.8
click at [127, 128] on div "* Brochuras *" at bounding box center [150, 125] width 53 height 24
type input "*"
drag, startPoint x: 334, startPoint y: 126, endPoint x: 326, endPoint y: 127, distance: 8.9
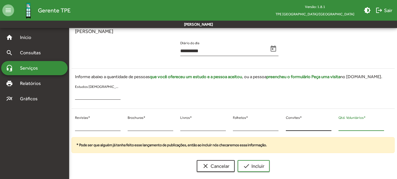
click at [323, 127] on div "* Revistas * * Brochuras * * Livros * * Folhetos * * Convites * * Qtd. Voluntár…" at bounding box center [230, 125] width 324 height 24
type input "*"
click at [261, 165] on span "check Incluir" at bounding box center [253, 165] width 21 height 11
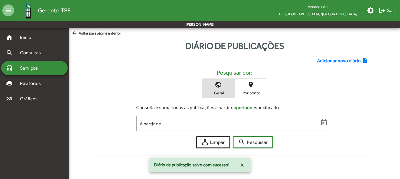
click at [334, 61] on span "Adicionar novo diário" at bounding box center [339, 60] width 44 height 7
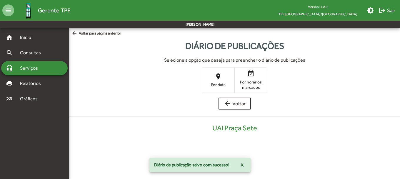
click at [231, 79] on span "place Por data" at bounding box center [218, 79] width 32 height 19
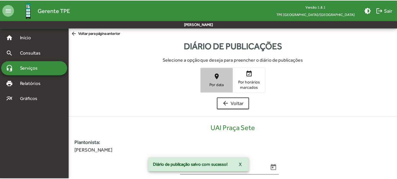
scroll to position [119, 0]
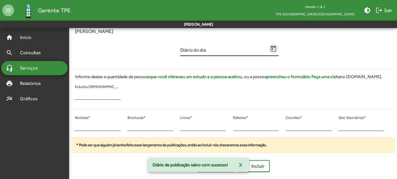
click at [275, 50] on icon "Open calendar" at bounding box center [274, 49] width 8 height 8
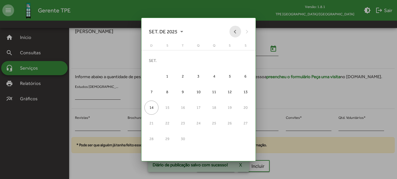
click at [233, 32] on button "Previous month" at bounding box center [236, 32] width 12 height 12
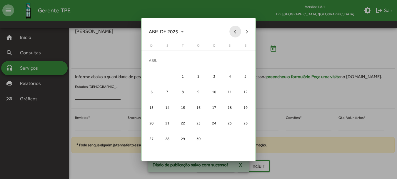
click at [233, 32] on button "Previous month" at bounding box center [236, 32] width 12 height 12
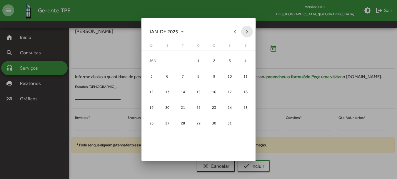
click at [247, 31] on button "Next month" at bounding box center [247, 32] width 12 height 12
click at [194, 105] on div "19" at bounding box center [199, 107] width 14 height 14
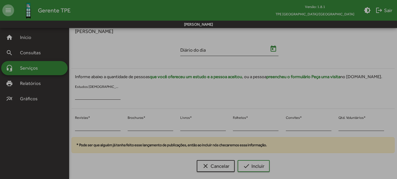
type input "**********"
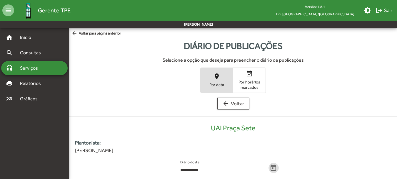
scroll to position [119, 0]
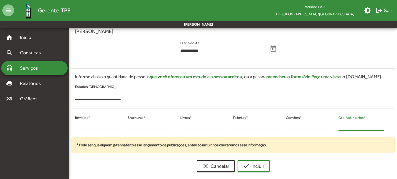
click at [340, 126] on input "*" at bounding box center [362, 125] width 46 height 5
type input "**"
drag, startPoint x: 82, startPoint y: 122, endPoint x: 70, endPoint y: 123, distance: 12.4
click at [70, 123] on div "* Revistas * * Brochuras * * Livros * * Folhetos * * Convites * ** Qtd. Voluntá…" at bounding box center [230, 125] width 324 height 24
click at [78, 126] on input "*" at bounding box center [98, 125] width 46 height 5
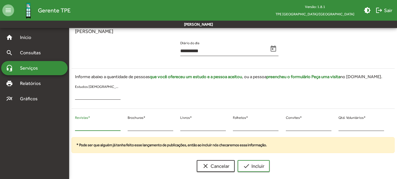
drag, startPoint x: 78, startPoint y: 127, endPoint x: 73, endPoint y: 125, distance: 5.0
click at [73, 125] on div "* Revistas *" at bounding box center [98, 125] width 53 height 24
type input "**"
click at [128, 125] on input "*" at bounding box center [151, 125] width 46 height 5
click at [137, 125] on input "*" at bounding box center [151, 125] width 46 height 5
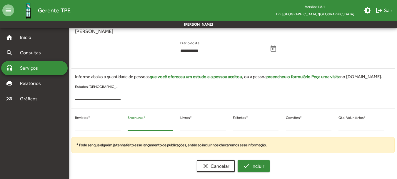
type input "**"
click at [264, 165] on span "check Incluir" at bounding box center [253, 165] width 21 height 11
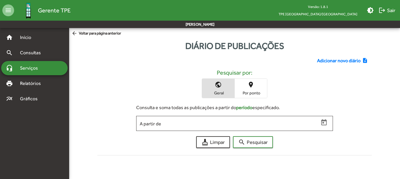
click at [325, 58] on span "Adicionar novo diário" at bounding box center [339, 60] width 44 height 7
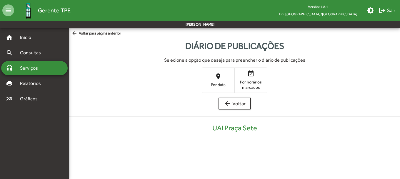
click at [221, 73] on mat-icon "place" at bounding box center [218, 76] width 7 height 7
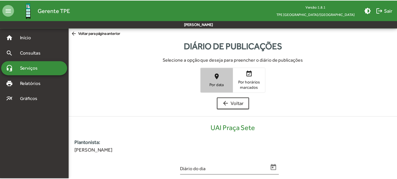
scroll to position [119, 0]
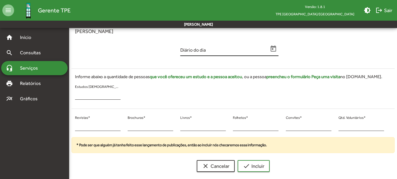
click at [278, 50] on span "Open calendar" at bounding box center [274, 49] width 10 height 8
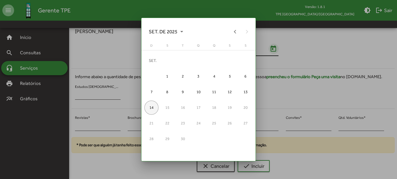
scroll to position [0, 0]
click at [236, 33] on button "Previous month" at bounding box center [236, 32] width 12 height 12
click at [233, 33] on button "Previous month" at bounding box center [236, 32] width 12 height 12
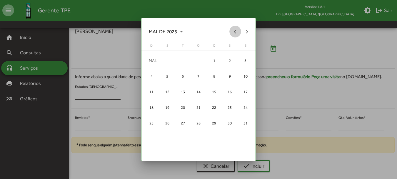
click at [233, 33] on button "Previous month" at bounding box center [236, 32] width 12 height 12
drag, startPoint x: 231, startPoint y: 88, endPoint x: 224, endPoint y: 90, distance: 7.4
click at [231, 88] on div "14" at bounding box center [230, 92] width 14 height 14
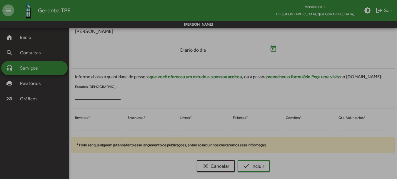
type input "**********"
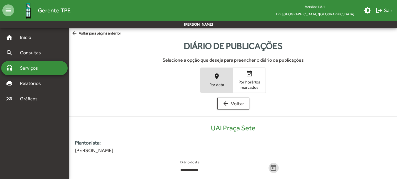
scroll to position [119, 0]
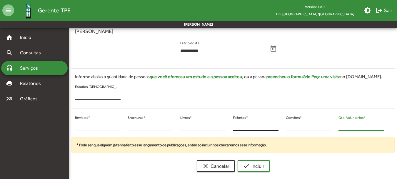
drag, startPoint x: 346, startPoint y: 128, endPoint x: 272, endPoint y: 129, distance: 74.2
click at [269, 128] on div "* Revistas * * Brochuras * * Livros * * Folhetos * * Convites * * Qtd. Voluntár…" at bounding box center [230, 125] width 324 height 24
click at [338, 126] on div "* Qtd. Voluntários *" at bounding box center [361, 125] width 53 height 24
type input "**"
drag, startPoint x: 80, startPoint y: 124, endPoint x: 70, endPoint y: 125, distance: 10.3
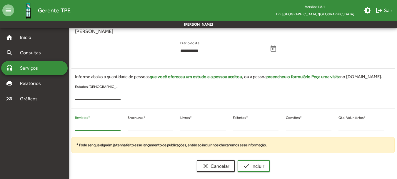
click at [70, 125] on div "* Revistas * * Brochuras * * Livros * * Folhetos * * Convites * ** Qtd. Voluntá…" at bounding box center [230, 125] width 324 height 24
type input "**"
drag, startPoint x: 130, startPoint y: 122, endPoint x: 126, endPoint y: 124, distance: 3.4
click at [126, 124] on div "* Brochuras *" at bounding box center [150, 125] width 53 height 24
drag, startPoint x: 131, startPoint y: 127, endPoint x: 125, endPoint y: 127, distance: 5.9
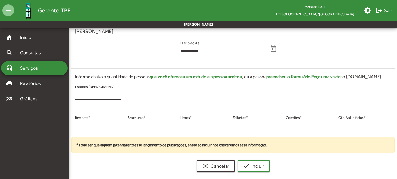
click at [125, 127] on div "* Brochuras *" at bounding box center [150, 125] width 53 height 24
type input "*"
click at [253, 167] on span "check Incluir" at bounding box center [253, 165] width 21 height 11
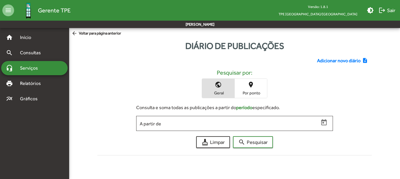
click at [323, 61] on span "Adicionar novo diário" at bounding box center [339, 60] width 44 height 7
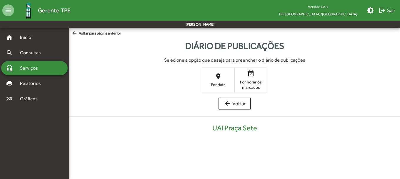
drag, startPoint x: 210, startPoint y: 67, endPoint x: 215, endPoint y: 72, distance: 7.1
click at [211, 69] on mat-button-toggle-group "place Por data event_available Por horários marcados" at bounding box center [235, 79] width 66 height 25
click at [215, 74] on mat-icon "place" at bounding box center [218, 76] width 7 height 7
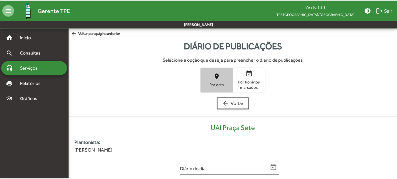
scroll to position [119, 0]
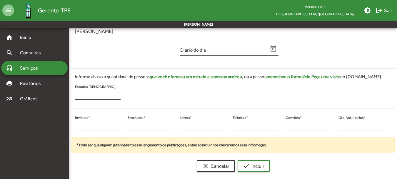
click at [276, 51] on icon "Open calendar" at bounding box center [274, 48] width 6 height 6
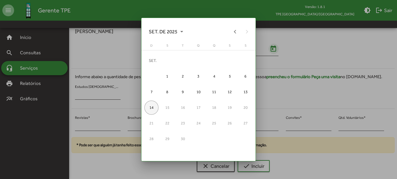
scroll to position [0, 0]
click at [238, 34] on button "Previous month" at bounding box center [236, 32] width 12 height 12
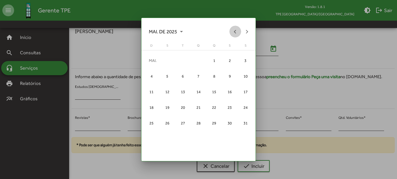
click at [238, 34] on button "Previous month" at bounding box center [236, 32] width 12 height 12
click at [235, 107] on div "21" at bounding box center [230, 107] width 14 height 14
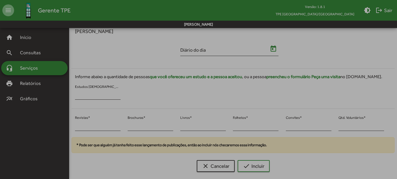
type input "**********"
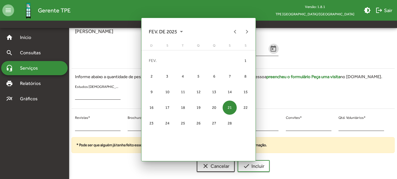
scroll to position [119, 0]
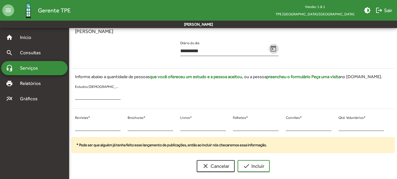
drag, startPoint x: 344, startPoint y: 126, endPoint x: 318, endPoint y: 132, distance: 26.0
click at [319, 130] on div "* Revistas * * Brochuras * * Livros * * Folhetos * * Convites * * Qtd. Voluntár…" at bounding box center [230, 125] width 324 height 24
type input "**"
drag, startPoint x: 80, startPoint y: 124, endPoint x: 74, endPoint y: 123, distance: 5.6
click at [74, 123] on div "* Revistas *" at bounding box center [98, 125] width 53 height 24
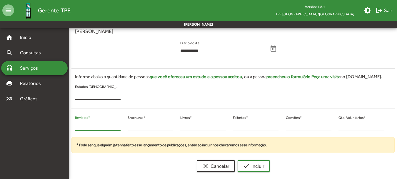
type input "**"
click at [126, 128] on div "* Brochuras *" at bounding box center [150, 125] width 53 height 24
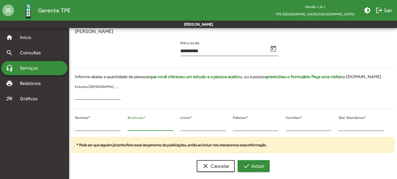
type input "*"
click at [256, 166] on span "check Incluir" at bounding box center [253, 165] width 21 height 11
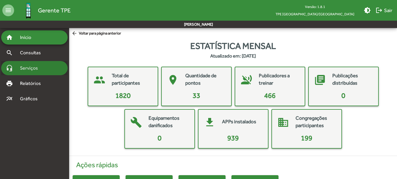
click at [26, 65] on span "Serviços" at bounding box center [30, 67] width 29 height 7
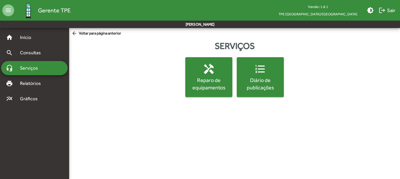
click at [198, 69] on span "handyman Reparo de equipamentos" at bounding box center [209, 77] width 45 height 28
click at [271, 79] on div "Diário de publicações" at bounding box center [260, 83] width 45 height 15
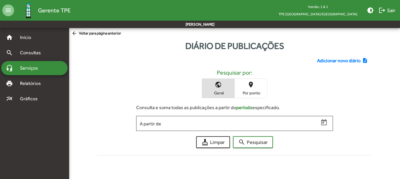
drag, startPoint x: 214, startPoint y: 0, endPoint x: 329, endPoint y: 69, distance: 133.8
click at [300, 55] on div "Adicionar novo diário note_add Pesquisar por: public Geral place Por ponto Cons…" at bounding box center [235, 104] width 282 height 105
click at [332, 62] on span "Adicionar novo diário" at bounding box center [339, 60] width 44 height 7
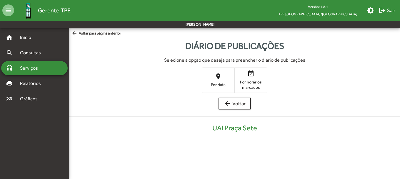
click at [212, 73] on span "place Por data" at bounding box center [218, 79] width 32 height 19
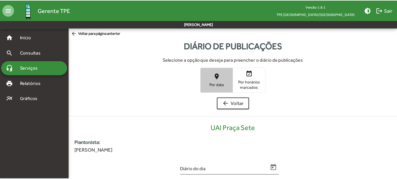
scroll to position [119, 0]
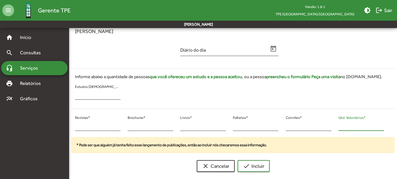
drag, startPoint x: 339, startPoint y: 124, endPoint x: 332, endPoint y: 124, distance: 7.1
click at [332, 124] on div "* Revistas * * Brochuras * * Livros * * Folhetos * * Convites * * Qtd. Voluntár…" at bounding box center [230, 125] width 324 height 24
drag, startPoint x: 344, startPoint y: 127, endPoint x: 338, endPoint y: 127, distance: 6.2
click at [341, 127] on input "*" at bounding box center [362, 125] width 46 height 5
drag, startPoint x: 337, startPoint y: 127, endPoint x: 345, endPoint y: 129, distance: 8.1
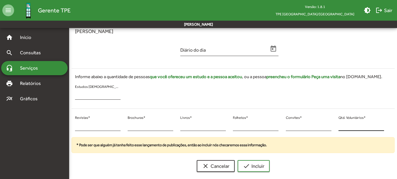
click at [337, 128] on div "* Qtd. Voluntários *" at bounding box center [361, 125] width 53 height 24
drag, startPoint x: 334, startPoint y: 125, endPoint x: 337, endPoint y: 129, distance: 4.6
click at [335, 128] on div "* Revistas * * Brochuras * * Livros * * Folhetos * * Convites * * Qtd. Voluntár…" at bounding box center [230, 125] width 324 height 24
drag, startPoint x: 339, startPoint y: 125, endPoint x: 336, endPoint y: 127, distance: 4.0
click at [336, 127] on div "* Qtd. Voluntários *" at bounding box center [361, 125] width 53 height 24
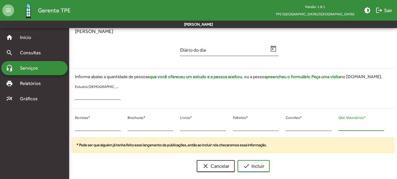
drag, startPoint x: 345, startPoint y: 127, endPoint x: 339, endPoint y: 128, distance: 6.2
click at [339, 127] on input "*" at bounding box center [362, 125] width 46 height 5
type input "**"
drag, startPoint x: 78, startPoint y: 125, endPoint x: 75, endPoint y: 126, distance: 3.0
click at [75, 126] on div "* Revistas *" at bounding box center [98, 125] width 53 height 24
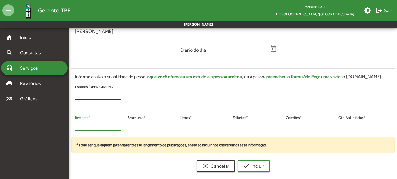
type input "**"
click at [122, 128] on div "** Revistas * * Brochuras * * Livros * * Folhetos * * Convites * ** Qtd. Volunt…" at bounding box center [230, 125] width 324 height 24
type input "*"
click at [274, 45] on icon "Open calendar" at bounding box center [274, 49] width 8 height 8
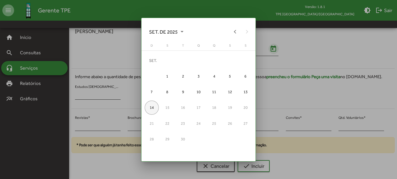
scroll to position [0, 0]
click at [235, 34] on button "Previous month" at bounding box center [236, 32] width 12 height 12
click at [234, 34] on button "Previous month" at bounding box center [236, 32] width 12 height 12
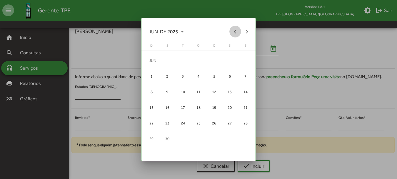
click at [234, 34] on button "Previous month" at bounding box center [236, 32] width 12 height 12
drag, startPoint x: 218, startPoint y: 109, endPoint x: 230, endPoint y: 145, distance: 38.5
click at [218, 109] on div "20" at bounding box center [214, 107] width 14 height 14
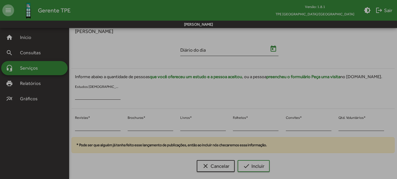
type input "**********"
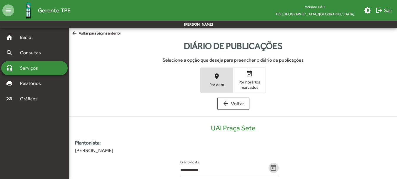
scroll to position [119, 0]
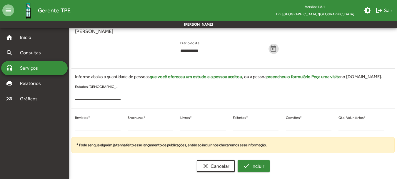
click at [245, 161] on span "check Incluir" at bounding box center [253, 165] width 21 height 11
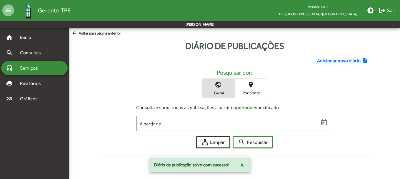
click at [326, 59] on span "Adicionar novo diário" at bounding box center [339, 60] width 44 height 7
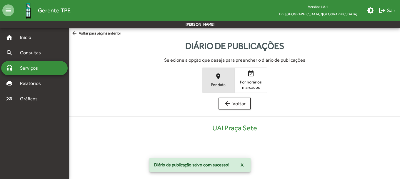
click at [224, 72] on span "place Por data" at bounding box center [218, 79] width 32 height 19
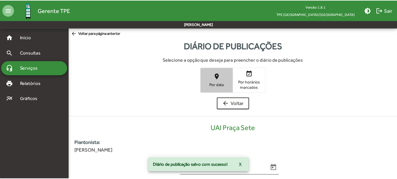
scroll to position [119, 0]
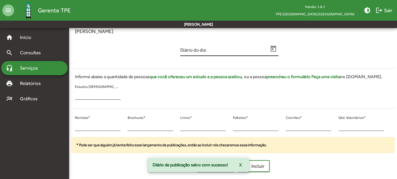
click at [268, 47] on div "Diário do dia" at bounding box center [224, 49] width 88 height 14
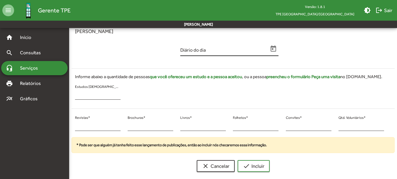
click at [275, 49] on icon "Open calendar" at bounding box center [274, 49] width 8 height 8
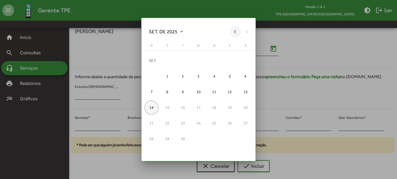
click at [233, 32] on button "Previous month" at bounding box center [236, 32] width 12 height 12
click at [233, 33] on button "Previous month" at bounding box center [236, 32] width 12 height 12
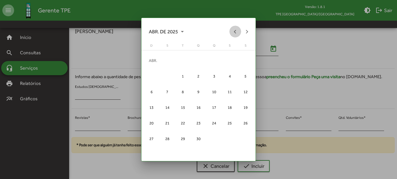
click at [233, 33] on button "Previous month" at bounding box center [236, 32] width 12 height 12
click at [250, 31] on button "Next month" at bounding box center [247, 32] width 12 height 12
click at [234, 108] on div "21" at bounding box center [230, 107] width 14 height 14
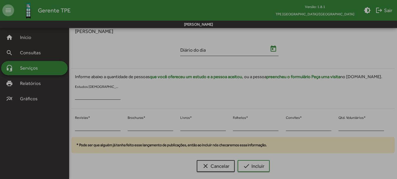
type input "**********"
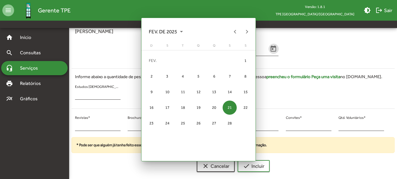
scroll to position [119, 0]
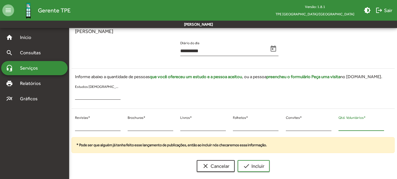
drag, startPoint x: 332, startPoint y: 125, endPoint x: 337, endPoint y: 130, distance: 7.3
click at [332, 125] on div "* Revistas * * Brochuras * * Livros * * Folhetos * * Convites * * Qtd. Voluntár…" at bounding box center [230, 125] width 324 height 24
type input "**"
drag, startPoint x: 80, startPoint y: 122, endPoint x: 67, endPoint y: 124, distance: 12.8
click at [67, 124] on mat-sidenav-container "**********" at bounding box center [198, 42] width 397 height 267
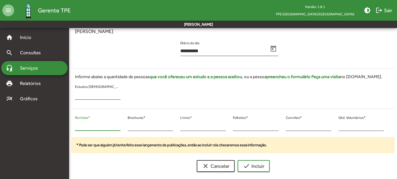
drag, startPoint x: 83, startPoint y: 125, endPoint x: 79, endPoint y: 125, distance: 4.2
click at [80, 125] on input "*" at bounding box center [98, 125] width 46 height 5
drag, startPoint x: 79, startPoint y: 125, endPoint x: 74, endPoint y: 126, distance: 4.5
click at [75, 126] on input "*" at bounding box center [98, 125] width 46 height 5
type input "**"
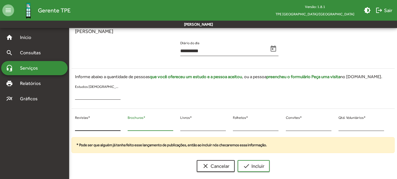
drag, startPoint x: 131, startPoint y: 125, endPoint x: 121, endPoint y: 126, distance: 10.3
click at [121, 126] on div "** Revistas * * Brochuras * * Livros * * Folhetos * * Convites * ** Qtd. Volunt…" at bounding box center [230, 125] width 324 height 24
type input "*"
click at [257, 165] on span "check Incluir" at bounding box center [253, 165] width 21 height 11
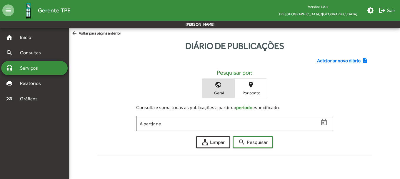
click at [339, 60] on span "Adicionar novo diário" at bounding box center [339, 60] width 44 height 7
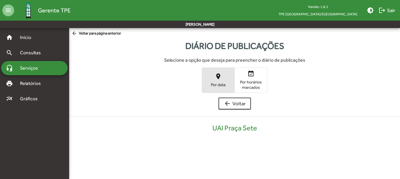
click at [208, 84] on span "Por data" at bounding box center [218, 84] width 29 height 5
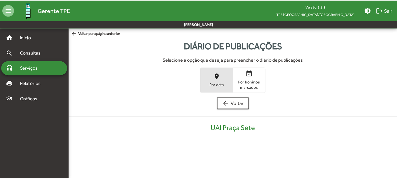
scroll to position [119, 0]
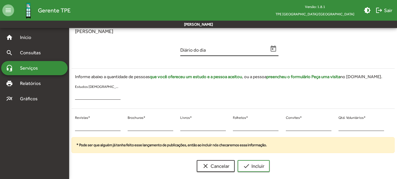
click at [274, 51] on icon "Open calendar" at bounding box center [274, 48] width 6 height 6
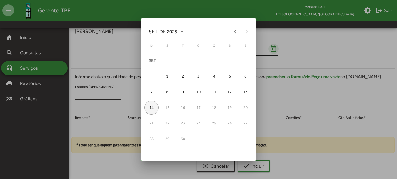
scroll to position [0, 0]
drag, startPoint x: 236, startPoint y: 26, endPoint x: 233, endPoint y: 29, distance: 3.5
click at [235, 26] on button "Previous month" at bounding box center [236, 32] width 12 height 12
click at [233, 29] on button "Previous month" at bounding box center [236, 32] width 12 height 12
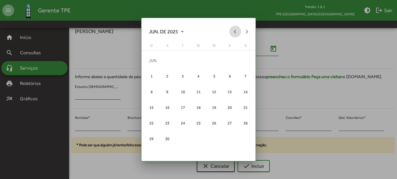
click at [233, 29] on button "Previous month" at bounding box center [236, 32] width 12 height 12
click at [233, 30] on button "Previous month" at bounding box center [236, 32] width 12 height 12
click at [233, 31] on button "Previous month" at bounding box center [236, 32] width 12 height 12
click at [231, 106] on div "21" at bounding box center [230, 107] width 14 height 14
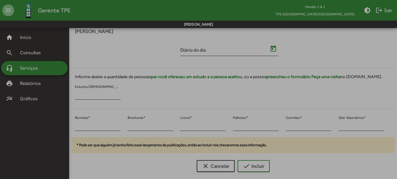
type input "**********"
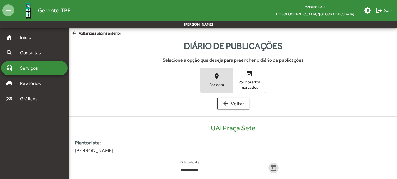
scroll to position [119, 0]
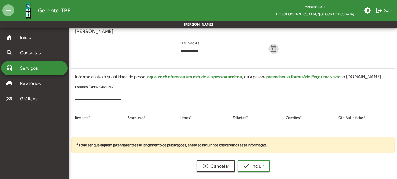
drag, startPoint x: 346, startPoint y: 122, endPoint x: 337, endPoint y: 122, distance: 9.4
click at [338, 122] on div "* Qtd. Voluntários *" at bounding box center [361, 125] width 53 height 24
click at [340, 126] on input "*" at bounding box center [362, 125] width 46 height 5
click at [340, 127] on input "*" at bounding box center [362, 125] width 46 height 5
drag, startPoint x: 340, startPoint y: 127, endPoint x: 336, endPoint y: 127, distance: 4.4
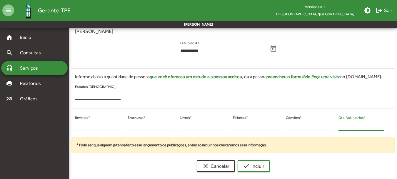
click at [336, 127] on div "* Qtd. Voluntários *" at bounding box center [361, 125] width 53 height 24
type input "**"
drag, startPoint x: 79, startPoint y: 124, endPoint x: 74, endPoint y: 125, distance: 6.1
click at [74, 125] on div "* Revistas *" at bounding box center [98, 125] width 53 height 24
type input "**"
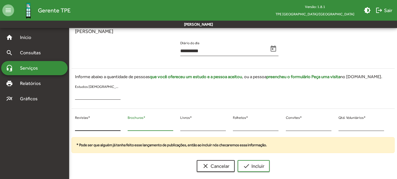
drag, startPoint x: 133, startPoint y: 128, endPoint x: 118, endPoint y: 126, distance: 14.9
click at [118, 126] on div "** Revistas * * Brochuras * * Livros * * Folhetos * * Convites * ** Qtd. Volunt…" at bounding box center [230, 125] width 324 height 24
type input "*"
click at [246, 168] on mat-icon "check" at bounding box center [246, 165] width 7 height 7
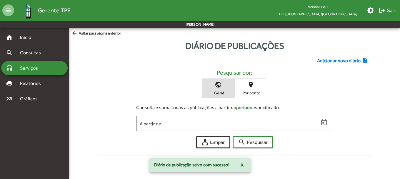
drag, startPoint x: 335, startPoint y: 54, endPoint x: 338, endPoint y: 65, distance: 11.2
click at [335, 57] on div "Adicionar novo diário note_add Pesquisar por: public Geral place Por ponto Cons…" at bounding box center [235, 104] width 282 height 105
click at [338, 62] on span "Adicionar novo diário" at bounding box center [339, 60] width 44 height 7
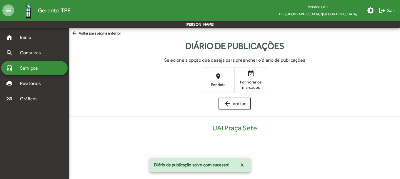
click at [209, 77] on span "place Por data" at bounding box center [218, 79] width 32 height 19
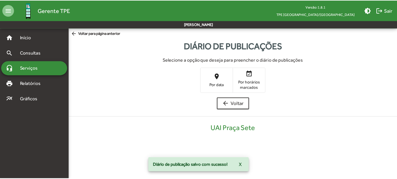
scroll to position [119, 0]
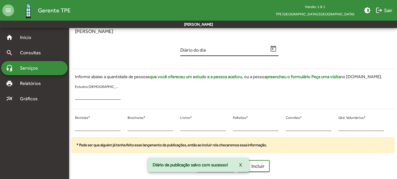
click at [268, 47] on div "Diário do dia" at bounding box center [224, 49] width 88 height 14
click at [276, 45] on icon "Open calendar" at bounding box center [274, 49] width 8 height 8
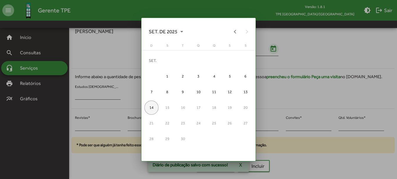
scroll to position [0, 0]
click at [235, 32] on button "Previous month" at bounding box center [236, 32] width 12 height 12
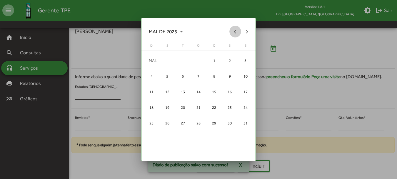
click at [235, 32] on button "Previous month" at bounding box center [236, 32] width 12 height 12
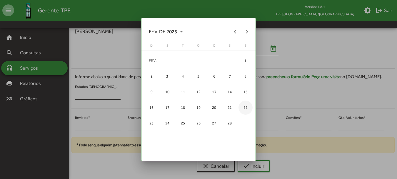
click at [247, 110] on div "22" at bounding box center [246, 107] width 14 height 14
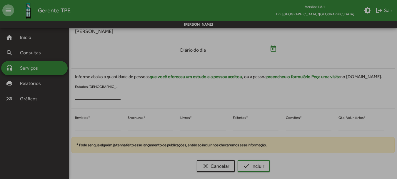
type input "**********"
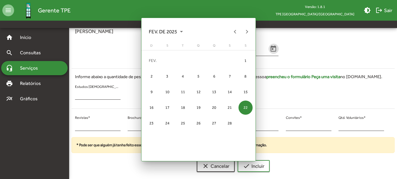
scroll to position [119, 0]
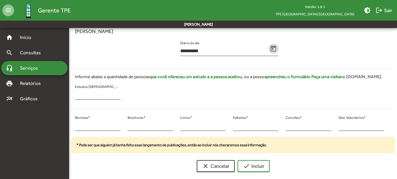
click at [74, 125] on div "* Revistas *" at bounding box center [98, 125] width 53 height 24
drag, startPoint x: 78, startPoint y: 126, endPoint x: 70, endPoint y: 126, distance: 7.7
click at [71, 126] on div "* Revistas * * Brochuras * * Livros * * Folhetos * * Convites * * Qtd. Voluntár…" at bounding box center [230, 125] width 324 height 24
type input "**"
click at [125, 128] on div "* Brochuras *" at bounding box center [150, 125] width 53 height 24
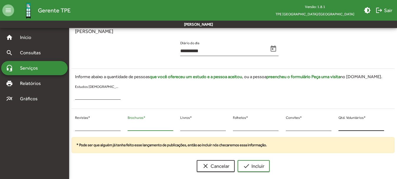
type input "*"
drag, startPoint x: 344, startPoint y: 127, endPoint x: 321, endPoint y: 127, distance: 23.3
click at [321, 127] on div "** Revistas * * Brochuras * * Livros * * Folhetos * * Convites * * Qtd. Voluntá…" at bounding box center [230, 125] width 324 height 24
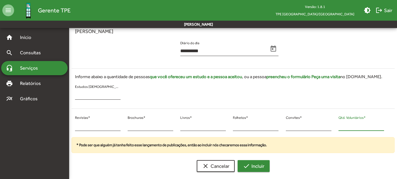
type input "**"
click at [251, 165] on span "check Incluir" at bounding box center [253, 165] width 21 height 11
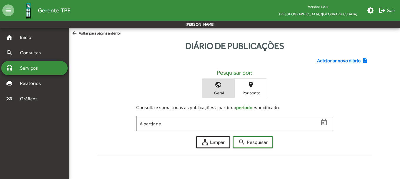
click at [320, 59] on span "Adicionar novo diário" at bounding box center [339, 60] width 44 height 7
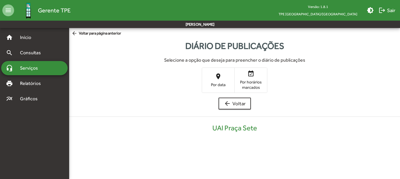
click at [218, 80] on mat-icon "place" at bounding box center [218, 76] width 7 height 7
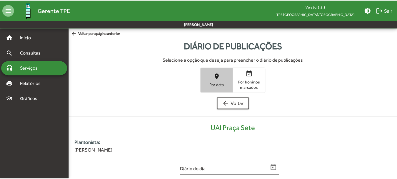
scroll to position [119, 0]
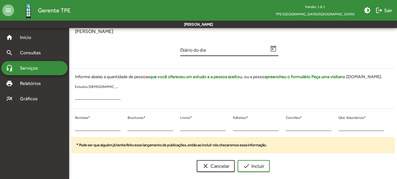
click at [275, 49] on icon "Open calendar" at bounding box center [274, 49] width 8 height 8
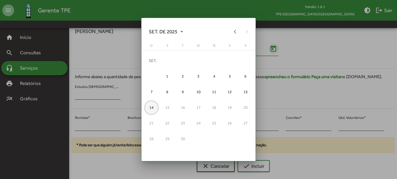
scroll to position [0, 0]
click at [224, 31] on div at bounding box center [208, 32] width 41 height 12
click at [233, 31] on button "Previous month" at bounding box center [236, 32] width 12 height 12
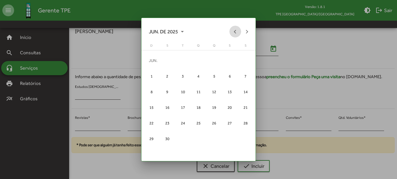
click at [233, 31] on button "Previous month" at bounding box center [236, 32] width 12 height 12
click at [215, 113] on div "20" at bounding box center [214, 107] width 14 height 14
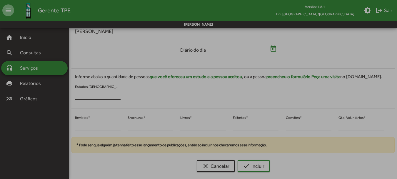
type input "**********"
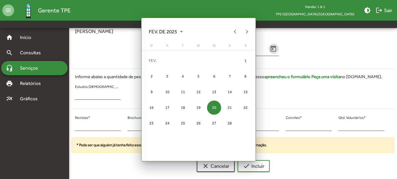
scroll to position [119, 0]
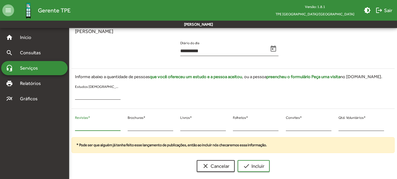
drag, startPoint x: 75, startPoint y: 125, endPoint x: 69, endPoint y: 124, distance: 6.5
click at [69, 124] on mat-sidenav-container "**********" at bounding box center [198, 42] width 397 height 267
drag, startPoint x: 76, startPoint y: 127, endPoint x: 73, endPoint y: 125, distance: 3.2
click at [73, 125] on div "* Revistas *" at bounding box center [98, 125] width 53 height 24
drag, startPoint x: 83, startPoint y: 126, endPoint x: 64, endPoint y: 125, distance: 18.6
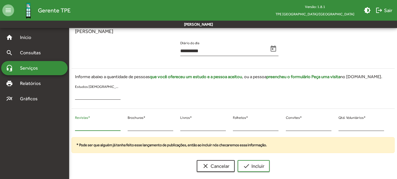
click at [64, 125] on mat-sidenav-container "**********" at bounding box center [198, 42] width 397 height 267
type input "**"
click at [124, 128] on div "** Revistas * * Brochuras * * Livros * * Folhetos * * Convites * * Qtd. Voluntá…" at bounding box center [230, 125] width 324 height 24
drag, startPoint x: 132, startPoint y: 127, endPoint x: 122, endPoint y: 126, distance: 9.4
click at [122, 126] on div "** Revistas * * Brochuras * * Livros * * Folhetos * * Convites * * Qtd. Voluntá…" at bounding box center [230, 125] width 324 height 24
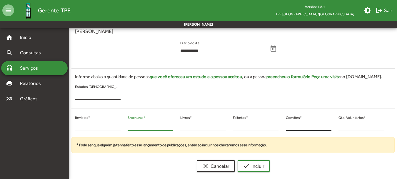
type input "*"
drag, startPoint x: 325, startPoint y: 125, endPoint x: 322, endPoint y: 125, distance: 3.9
click at [322, 125] on div "* Convites *" at bounding box center [309, 125] width 53 height 24
drag, startPoint x: 347, startPoint y: 127, endPoint x: 342, endPoint y: 127, distance: 4.7
click at [342, 127] on input "*" at bounding box center [362, 125] width 46 height 5
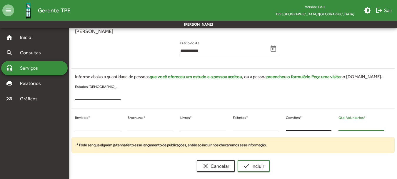
drag, startPoint x: 342, startPoint y: 127, endPoint x: 330, endPoint y: 127, distance: 12.1
click at [332, 127] on div "** Revistas * * Brochuras * * Livros * * Folhetos * * Convites * * Qtd. Voluntá…" at bounding box center [230, 125] width 324 height 24
type input "**"
click at [243, 167] on mat-icon "check" at bounding box center [246, 165] width 7 height 7
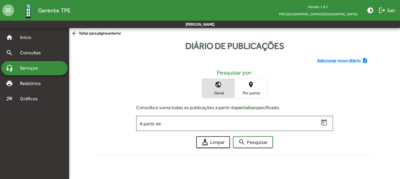
drag, startPoint x: 328, startPoint y: 52, endPoint x: 331, endPoint y: 63, distance: 10.6
click at [328, 53] on div "Adicionar novo diário note_add Pesquisar por: public Geral place Por ponto Cons…" at bounding box center [235, 104] width 282 height 105
click at [322, 57] on div "Adicionar novo diário note_add Pesquisar por: public Geral place Por ponto Cons…" at bounding box center [235, 104] width 282 height 105
click at [323, 58] on span "Adicionar novo diário" at bounding box center [339, 60] width 44 height 7
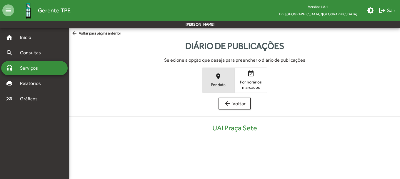
click at [208, 76] on span "place Por data" at bounding box center [218, 79] width 32 height 19
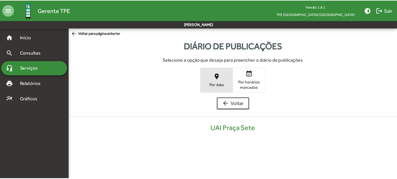
scroll to position [119, 0]
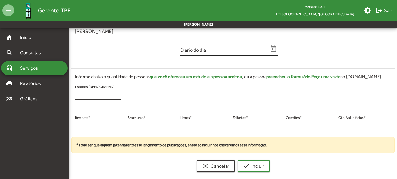
click at [279, 49] on div "Diário do dia" at bounding box center [229, 51] width 105 height 24
drag, startPoint x: 349, startPoint y: 125, endPoint x: 332, endPoint y: 127, distance: 17.8
click at [332, 126] on div "* Revistas * * Brochuras * * Livros * * Folhetos * * Convites * * Qtd. Voluntár…" at bounding box center [230, 125] width 324 height 24
type input "**"
drag, startPoint x: 62, startPoint y: 123, endPoint x: 66, endPoint y: 126, distance: 4.6
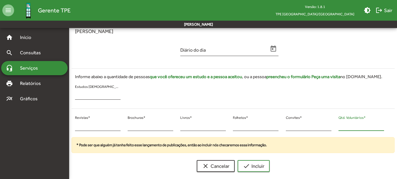
click at [62, 124] on mat-sidenav-container "home Início search Consultas headset_mic Serviços print Relatórios multiline_ch…" at bounding box center [198, 42] width 397 height 267
type input "**"
drag, startPoint x: 135, startPoint y: 125, endPoint x: 126, endPoint y: 127, distance: 9.5
click at [126, 127] on div "* Brochuras *" at bounding box center [150, 125] width 53 height 24
type input "*"
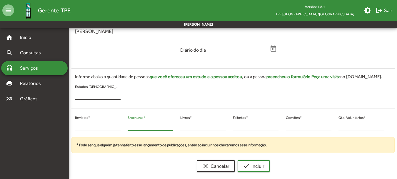
click at [285, 47] on div "Diário do dia" at bounding box center [230, 51] width 324 height 24
click at [287, 49] on div "Diário do dia" at bounding box center [230, 51] width 324 height 24
click at [269, 47] on span "Open calendar" at bounding box center [274, 49] width 10 height 8
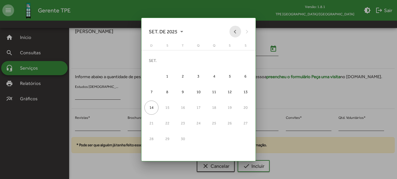
click at [238, 32] on button "Previous month" at bounding box center [236, 32] width 12 height 12
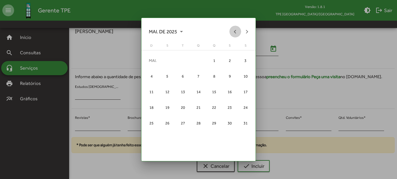
click at [238, 32] on button "Previous month" at bounding box center [236, 32] width 12 height 12
click at [237, 32] on button "Previous month" at bounding box center [236, 32] width 12 height 12
click at [155, 126] on div "23" at bounding box center [152, 123] width 14 height 14
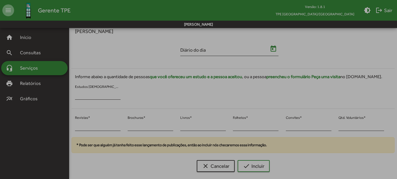
type input "**********"
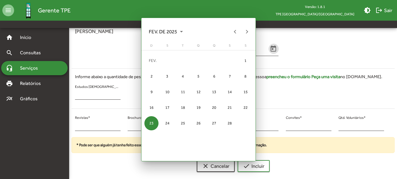
scroll to position [119, 0]
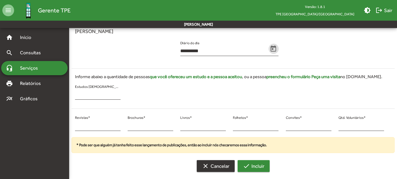
drag, startPoint x: 234, startPoint y: 162, endPoint x: 247, endPoint y: 162, distance: 13.2
click at [243, 162] on div "clear Cancelar check Incluir" at bounding box center [234, 166] width 324 height 12
click at [247, 162] on mat-icon "check" at bounding box center [246, 165] width 7 height 7
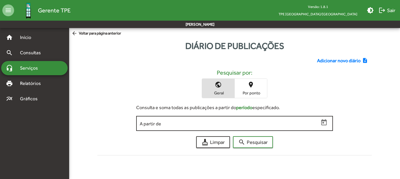
click at [226, 130] on div "A partir de" at bounding box center [229, 123] width 179 height 16
click at [226, 126] on div "A partir de" at bounding box center [229, 123] width 179 height 16
click at [327, 123] on span "Open calendar" at bounding box center [324, 123] width 10 height 8
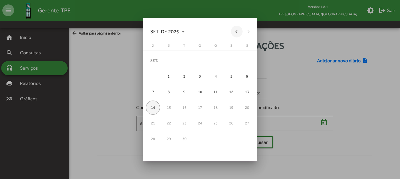
click at [238, 32] on button "Previous month" at bounding box center [237, 32] width 12 height 12
click at [237, 32] on button "Previous month" at bounding box center [237, 32] width 12 height 12
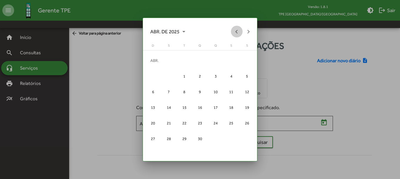
click at [237, 32] on button "Previous month" at bounding box center [237, 32] width 12 height 12
click at [250, 31] on button "Next month" at bounding box center [249, 32] width 12 height 12
click at [153, 123] on div "23" at bounding box center [153, 123] width 14 height 14
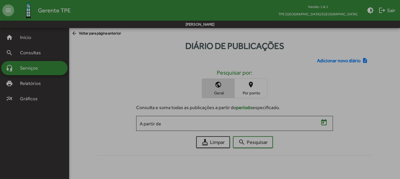
type input "**********"
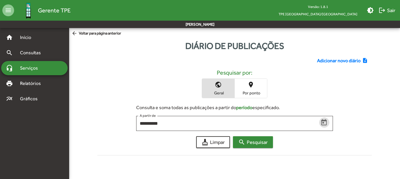
click at [256, 143] on span "search Pesquisar" at bounding box center [252, 142] width 29 height 11
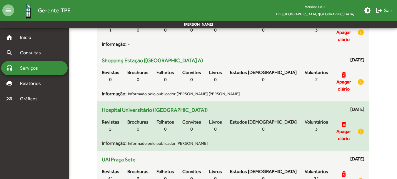
scroll to position [10930, 0]
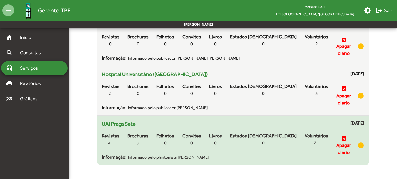
click at [342, 139] on mat-icon "delete_forever" at bounding box center [344, 138] width 7 height 7
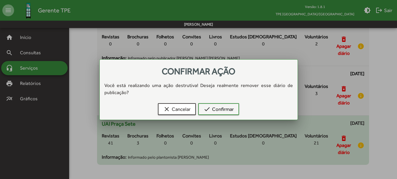
scroll to position [0, 0]
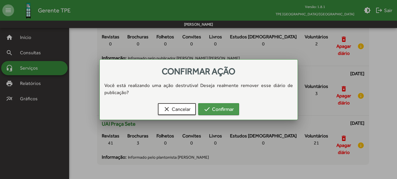
click at [216, 107] on span "check Confirmar" at bounding box center [219, 109] width 30 height 11
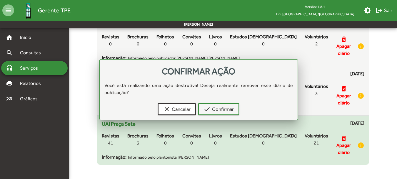
scroll to position [10930, 0]
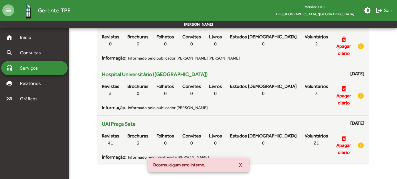
click at [236, 163] on button "X" at bounding box center [241, 164] width 12 height 11
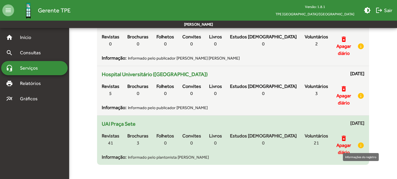
click at [361, 145] on mat-icon "info" at bounding box center [361, 145] width 7 height 7
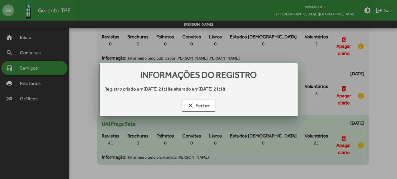
scroll to position [0, 0]
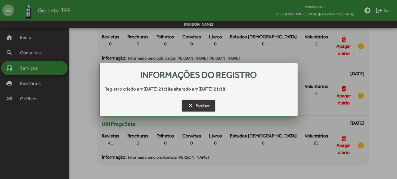
click at [189, 104] on mat-icon "clear" at bounding box center [190, 105] width 7 height 7
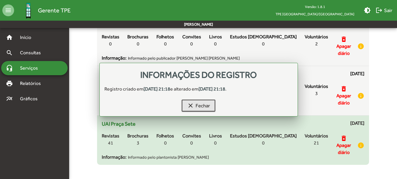
scroll to position [10930, 0]
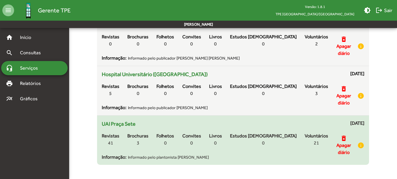
click at [338, 142] on span "Apagar diário" at bounding box center [344, 149] width 22 height 14
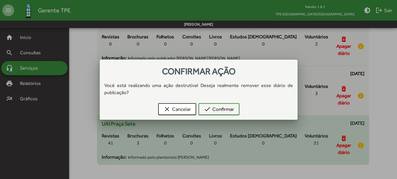
scroll to position [0, 0]
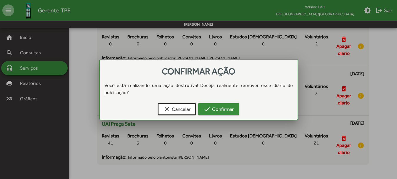
click at [203, 113] on button "check Confirmar" at bounding box center [218, 109] width 41 height 12
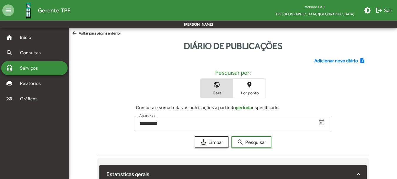
click at [334, 59] on span "Adicionar novo diário" at bounding box center [337, 60] width 44 height 7
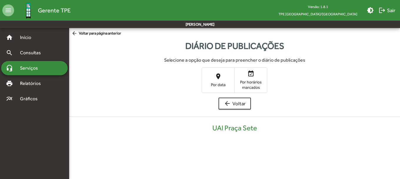
drag, startPoint x: 190, startPoint y: 86, endPoint x: 195, endPoint y: 85, distance: 5.1
click at [190, 85] on div "place Por data event_available Por horários marcados" at bounding box center [235, 79] width 322 height 25
click at [218, 81] on span "place Por data" at bounding box center [218, 79] width 32 height 19
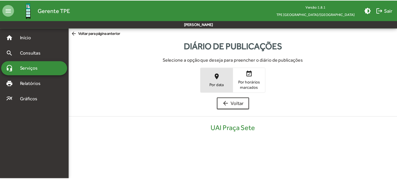
scroll to position [119, 0]
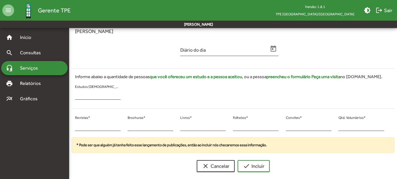
drag, startPoint x: 222, startPoint y: 70, endPoint x: 230, endPoint y: 76, distance: 9.9
click at [223, 71] on div "Informe abaixo a quantidade de pessoas que você ofereceu um estudo e a pessoa a…" at bounding box center [230, 87] width 324 height 37
click at [233, 77] on strong "que você ofereceu um estudo e a pessoa aceitou" at bounding box center [196, 76] width 92 height 5
click at [277, 47] on icon "Open calendar" at bounding box center [274, 49] width 8 height 8
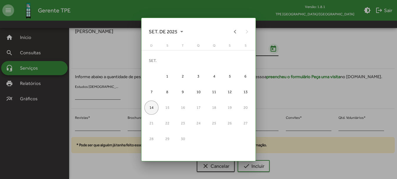
scroll to position [0, 0]
click at [239, 32] on button "Previous month" at bounding box center [236, 32] width 12 height 12
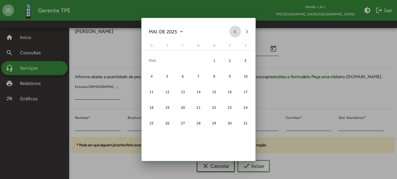
click at [239, 32] on button "Previous month" at bounding box center [236, 32] width 12 height 12
click at [148, 125] on div "23" at bounding box center [152, 123] width 14 height 14
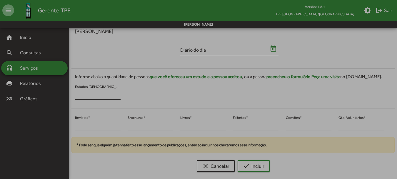
type input "**********"
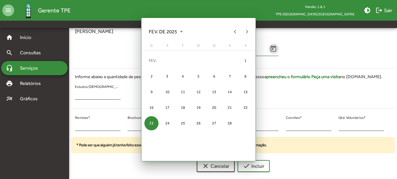
scroll to position [119, 0]
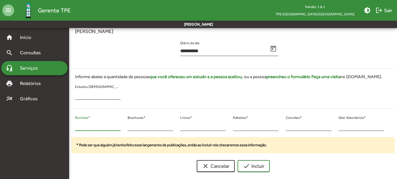
click at [79, 124] on input "*" at bounding box center [98, 125] width 46 height 5
drag, startPoint x: 84, startPoint y: 125, endPoint x: 75, endPoint y: 126, distance: 9.2
click at [75, 126] on input "*" at bounding box center [98, 125] width 46 height 5
type input "**"
click at [120, 124] on div "** Revistas * * Brochuras * * Livros * * Folhetos * * Convites * * Qtd. Voluntá…" at bounding box center [230, 125] width 324 height 24
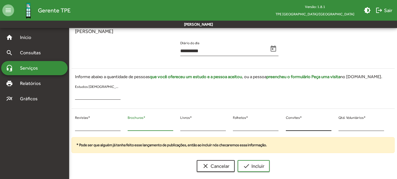
type input "*"
click at [323, 127] on div "** Revistas * * Brochuras * * Livros * * Folhetos * * Convites * * Qtd. Voluntá…" at bounding box center [230, 125] width 324 height 24
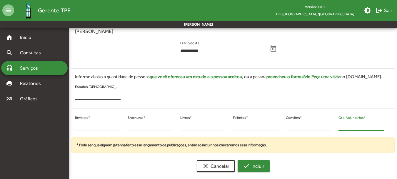
type input "**"
click at [264, 167] on span "check Incluir" at bounding box center [253, 165] width 21 height 11
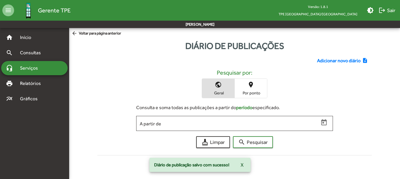
drag, startPoint x: 324, startPoint y: 53, endPoint x: 327, endPoint y: 62, distance: 9.1
click at [324, 55] on div "Adicionar novo diário note_add Pesquisar por: public Geral place Por ponto Cons…" at bounding box center [235, 104] width 282 height 105
click at [327, 62] on span "Adicionar novo diário" at bounding box center [339, 60] width 44 height 7
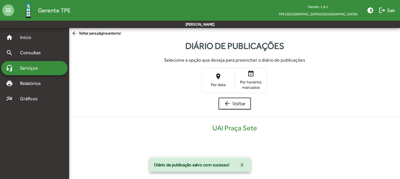
click at [221, 76] on mat-icon "place" at bounding box center [218, 76] width 7 height 7
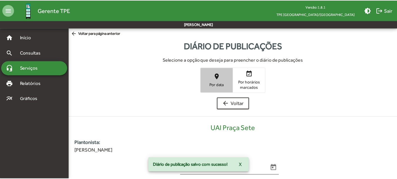
scroll to position [119, 0]
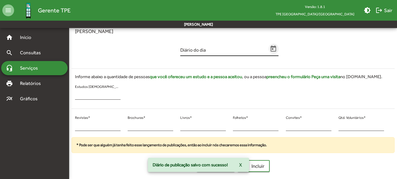
click at [274, 46] on icon "Open calendar" at bounding box center [274, 49] width 8 height 8
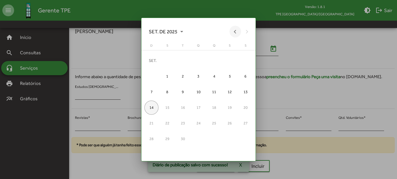
click at [236, 32] on button "Previous month" at bounding box center [236, 32] width 12 height 12
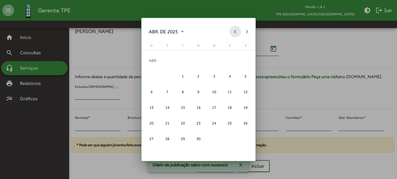
click at [236, 32] on button "Previous month" at bounding box center [236, 32] width 12 height 12
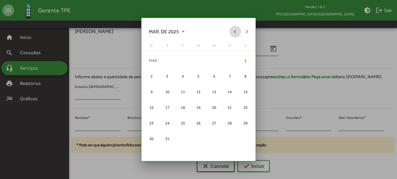
click at [235, 32] on button "Previous month" at bounding box center [236, 32] width 12 height 12
click at [245, 34] on button "Next month" at bounding box center [247, 32] width 12 height 12
click at [171, 122] on div "24" at bounding box center [167, 123] width 14 height 14
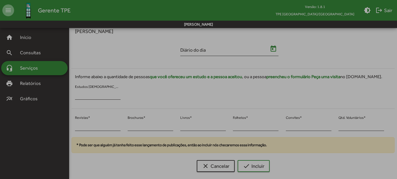
type input "**********"
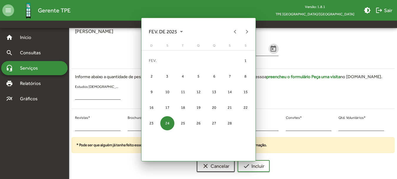
scroll to position [119, 0]
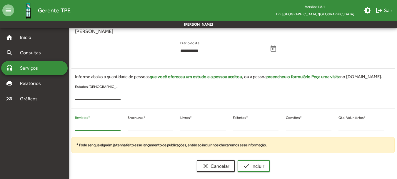
drag, startPoint x: 83, startPoint y: 125, endPoint x: 71, endPoint y: 126, distance: 12.2
click at [71, 126] on div "* Revistas * * Brochuras * * Livros * * Folhetos * * Convites * * Qtd. Voluntár…" at bounding box center [230, 125] width 324 height 24
type input "**"
drag, startPoint x: 132, startPoint y: 126, endPoint x: 128, endPoint y: 126, distance: 4.1
click at [128, 126] on input "*" at bounding box center [151, 125] width 46 height 5
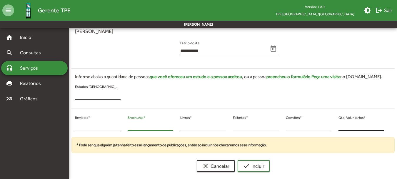
type input "*"
drag, startPoint x: 347, startPoint y: 117, endPoint x: 342, endPoint y: 119, distance: 5.8
click at [342, 119] on div "* Qtd. Voluntários *" at bounding box center [362, 124] width 46 height 14
drag, startPoint x: 341, startPoint y: 125, endPoint x: 337, endPoint y: 127, distance: 4.1
click at [336, 126] on div "* Qtd. Voluntários *" at bounding box center [361, 125] width 53 height 24
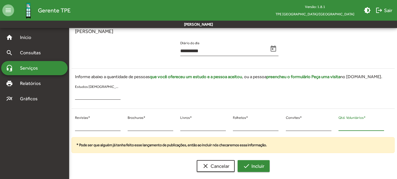
type input "**"
click at [246, 163] on mat-icon "check" at bounding box center [246, 165] width 7 height 7
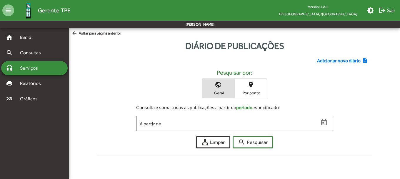
click at [327, 64] on div "Adicionar novo diário note_add Pesquisar por: public Geral place Por ponto Cons…" at bounding box center [235, 104] width 282 height 105
click at [327, 61] on span "Adicionar novo diário" at bounding box center [339, 60] width 44 height 7
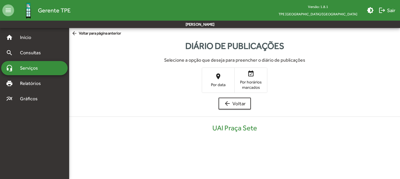
click at [212, 79] on span "place Por data" at bounding box center [218, 79] width 32 height 19
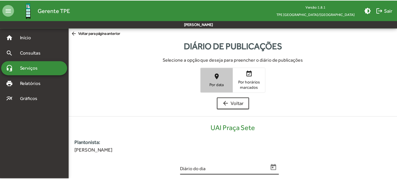
scroll to position [119, 0]
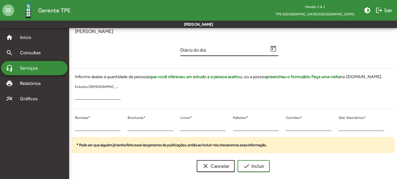
click at [279, 51] on div "Diário do dia" at bounding box center [229, 51] width 105 height 24
click at [272, 50] on icon "Open calendar" at bounding box center [274, 49] width 8 height 8
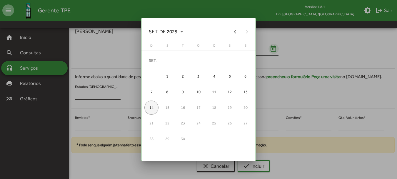
scroll to position [0, 0]
click at [235, 32] on button "Previous month" at bounding box center [236, 32] width 12 height 12
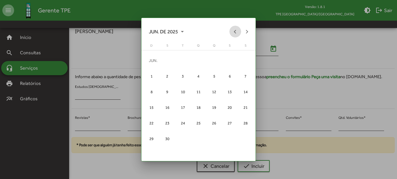
click at [235, 32] on button "Previous month" at bounding box center [236, 32] width 12 height 12
click at [168, 124] on div "24" at bounding box center [167, 123] width 14 height 14
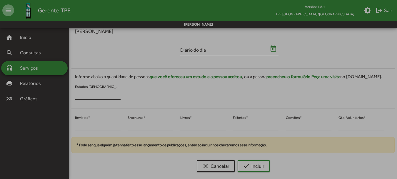
type input "**********"
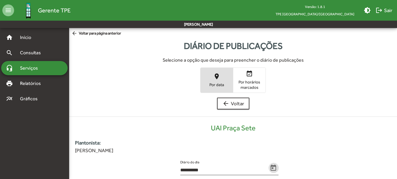
scroll to position [119, 0]
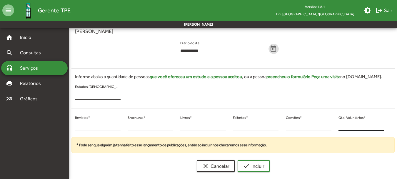
click at [340, 127] on input "*" at bounding box center [362, 125] width 46 height 5
drag, startPoint x: 343, startPoint y: 128, endPoint x: 338, endPoint y: 127, distance: 4.8
click at [337, 127] on div "* Qtd. Voluntários *" at bounding box center [361, 125] width 53 height 24
click at [349, 122] on div "* Qtd. Voluntários *" at bounding box center [362, 124] width 46 height 14
drag, startPoint x: 342, startPoint y: 125, endPoint x: 337, endPoint y: 129, distance: 6.5
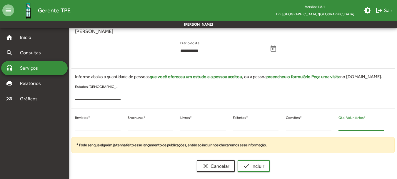
click at [337, 128] on div "* Qtd. Voluntários *" at bounding box center [361, 125] width 53 height 24
type input "**"
drag, startPoint x: 79, startPoint y: 121, endPoint x: 69, endPoint y: 125, distance: 11.3
click at [69, 124] on mat-sidenav-container "**********" at bounding box center [198, 42] width 397 height 267
click at [79, 124] on input "*" at bounding box center [98, 125] width 46 height 5
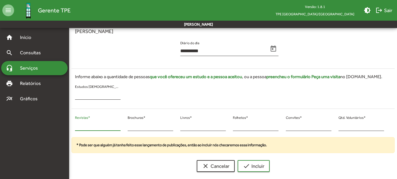
drag, startPoint x: 75, startPoint y: 125, endPoint x: 69, endPoint y: 128, distance: 7.4
click at [67, 125] on mat-sidenav-container "**********" at bounding box center [198, 42] width 397 height 267
type input "*"
drag, startPoint x: 133, startPoint y: 126, endPoint x: 123, endPoint y: 130, distance: 10.2
click at [123, 130] on div "* Revistas * * Brochuras * * Livros * * Folhetos * * Convites * ** Qtd. Voluntá…" at bounding box center [230, 125] width 324 height 24
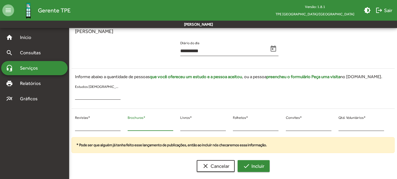
type input "*"
click at [252, 168] on span "check Incluir" at bounding box center [253, 165] width 21 height 11
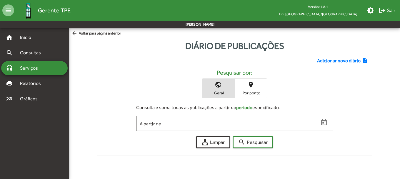
click at [324, 59] on span "Adicionar novo diário" at bounding box center [339, 60] width 44 height 7
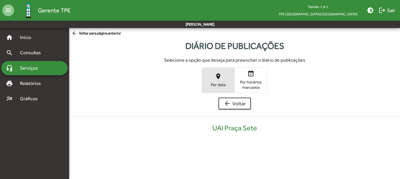
click at [226, 78] on span "place Por data" at bounding box center [218, 79] width 32 height 19
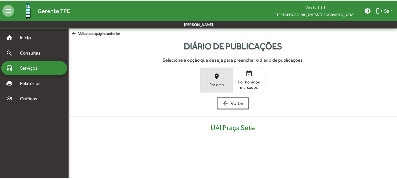
scroll to position [119, 0]
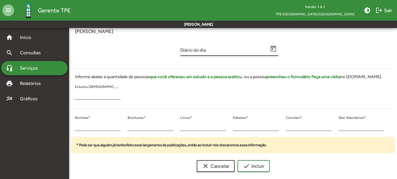
click at [274, 47] on icon "Open calendar" at bounding box center [274, 48] width 6 height 6
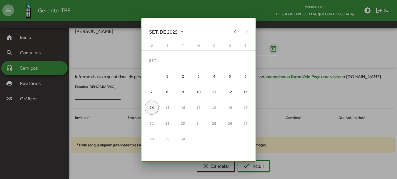
scroll to position [0, 0]
click at [235, 31] on button "Previous month" at bounding box center [236, 32] width 12 height 12
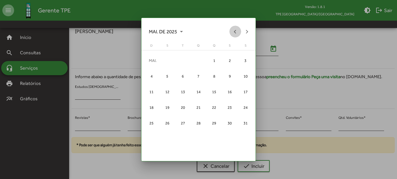
click at [235, 31] on button "Previous month" at bounding box center [236, 32] width 12 height 12
click at [234, 31] on button "Previous month" at bounding box center [236, 32] width 12 height 12
click at [246, 31] on button "Next month" at bounding box center [247, 32] width 12 height 12
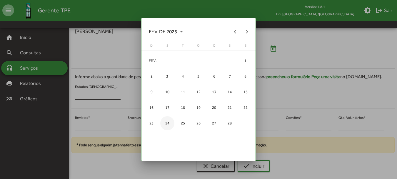
click at [170, 118] on div "24" at bounding box center [167, 123] width 14 height 14
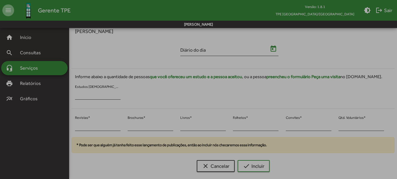
type input "**********"
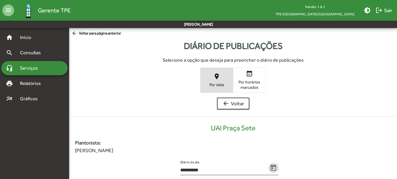
scroll to position [119, 0]
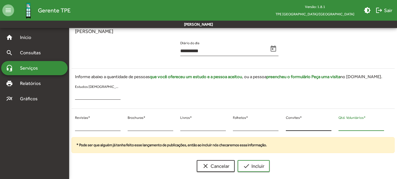
drag, startPoint x: 348, startPoint y: 126, endPoint x: 321, endPoint y: 130, distance: 27.6
click at [327, 127] on div "* Revistas * * Brochuras * * Livros * * Folhetos * * Convites * * Qtd. Voluntár…" at bounding box center [230, 125] width 324 height 24
type input "*"
type input "**"
drag, startPoint x: 79, startPoint y: 126, endPoint x: 74, endPoint y: 127, distance: 5.0
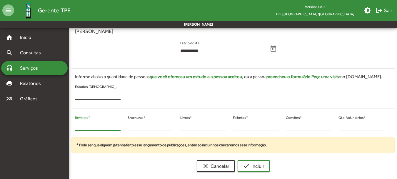
click at [74, 127] on div "* Revistas *" at bounding box center [98, 125] width 53 height 24
type input "**"
drag, startPoint x: 136, startPoint y: 129, endPoint x: 114, endPoint y: 121, distance: 23.5
click at [119, 123] on div "** Revistas * * Brochuras * * Livros * * Folhetos * * Convites * ** Qtd. Volunt…" at bounding box center [230, 125] width 324 height 24
click at [133, 126] on input "*" at bounding box center [151, 125] width 46 height 5
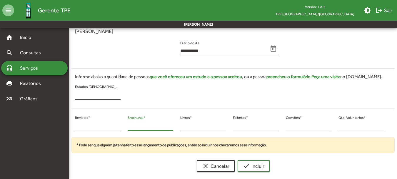
drag, startPoint x: 132, startPoint y: 126, endPoint x: 128, endPoint y: 126, distance: 3.9
click at [130, 126] on input "*" at bounding box center [151, 125] width 46 height 5
drag, startPoint x: 126, startPoint y: 124, endPoint x: 129, endPoint y: 126, distance: 4.1
click at [125, 123] on div "* Brochuras *" at bounding box center [150, 125] width 53 height 24
type input "*"
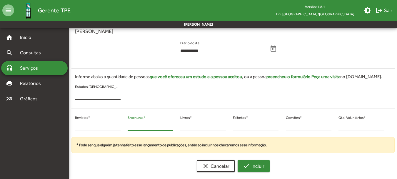
click at [238, 164] on button "check Incluir" at bounding box center [254, 166] width 32 height 12
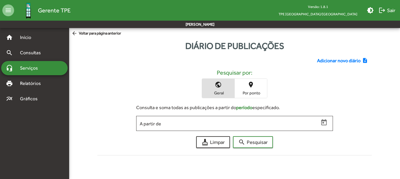
click at [317, 57] on span "Adicionar novo diário" at bounding box center [339, 60] width 44 height 7
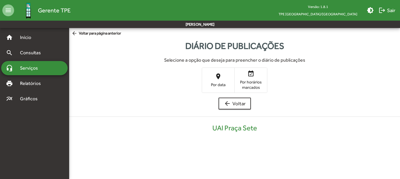
click at [212, 72] on span "place Por data" at bounding box center [218, 79] width 32 height 19
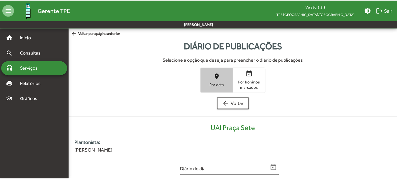
scroll to position [119, 0]
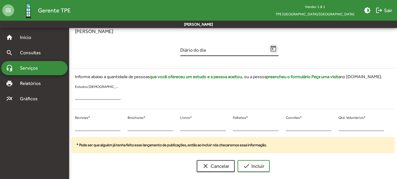
click at [274, 45] on icon "Open calendar" at bounding box center [274, 49] width 8 height 8
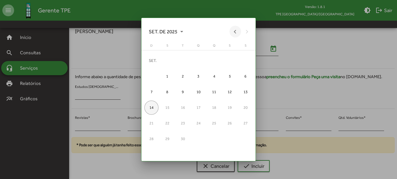
click at [231, 29] on button "Previous month" at bounding box center [236, 32] width 12 height 12
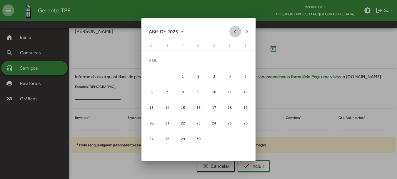
click at [231, 29] on button "Previous month" at bounding box center [236, 32] width 12 height 12
click at [247, 31] on button "Next month" at bounding box center [247, 32] width 12 height 12
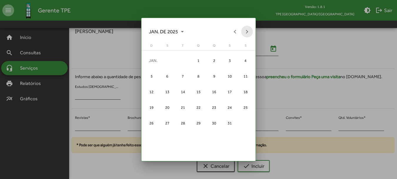
click at [247, 31] on button "Next month" at bounding box center [247, 32] width 12 height 12
click at [183, 120] on div "25" at bounding box center [183, 123] width 14 height 14
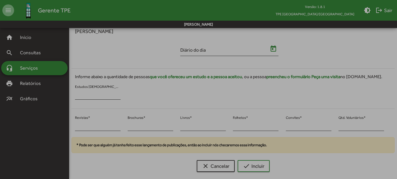
type input "**********"
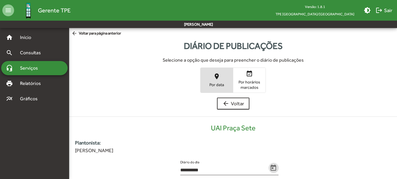
scroll to position [119, 0]
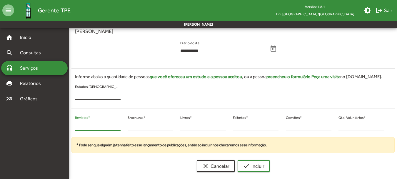
drag, startPoint x: 79, startPoint y: 124, endPoint x: 73, endPoint y: 123, distance: 6.6
click at [73, 123] on div "* Revistas *" at bounding box center [98, 125] width 53 height 24
type input "**"
drag, startPoint x: 132, startPoint y: 125, endPoint x: 123, endPoint y: 124, distance: 8.6
click at [123, 124] on div "** Revistas * * Brochuras * * Livros * * Folhetos * * Convites * * Qtd. Voluntá…" at bounding box center [230, 125] width 324 height 24
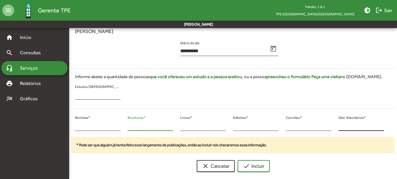
type input "*"
drag, startPoint x: 338, startPoint y: 125, endPoint x: 334, endPoint y: 129, distance: 5.8
click at [335, 128] on div "** Revistas * * Brochuras * * Livros * * Folhetos * * Convites * * Qtd. Voluntá…" at bounding box center [230, 125] width 324 height 24
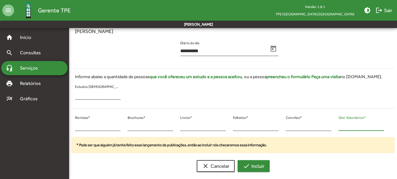
type input "**"
click at [258, 167] on span "check Incluir" at bounding box center [253, 165] width 21 height 11
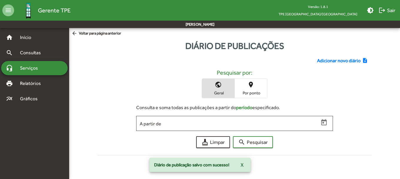
click at [339, 60] on span "Adicionar novo diário" at bounding box center [339, 60] width 44 height 7
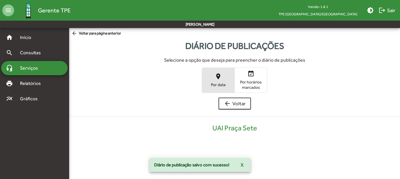
click at [219, 79] on mat-icon "place" at bounding box center [218, 76] width 7 height 7
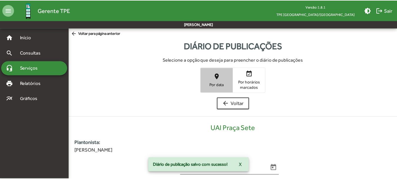
scroll to position [119, 0]
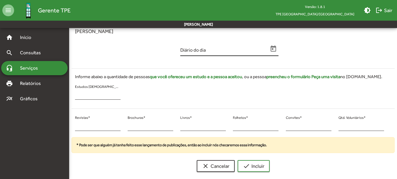
click at [269, 48] on span "Open calendar" at bounding box center [274, 49] width 10 height 8
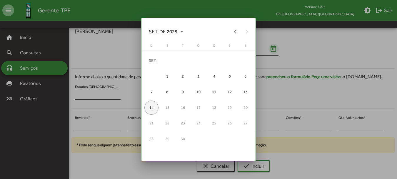
scroll to position [0, 0]
click at [236, 32] on button "Previous month" at bounding box center [236, 32] width 12 height 12
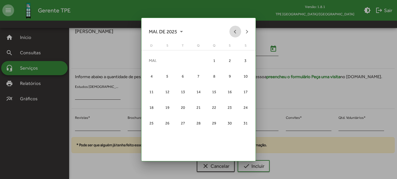
click at [236, 32] on button "Previous month" at bounding box center [236, 32] width 12 height 12
click at [185, 121] on div "25" at bounding box center [183, 123] width 14 height 14
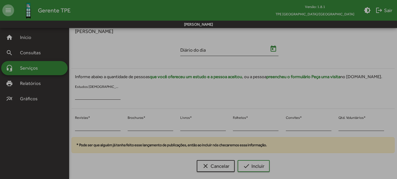
type input "**********"
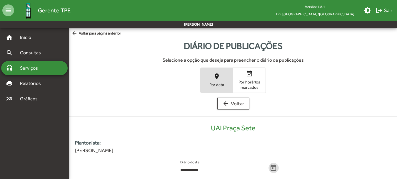
scroll to position [119, 0]
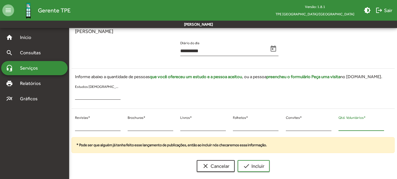
click at [340, 125] on input "*" at bounding box center [362, 125] width 46 height 5
drag, startPoint x: 354, startPoint y: 128, endPoint x: 348, endPoint y: 127, distance: 6.0
click at [348, 127] on input "*" at bounding box center [362, 125] width 46 height 5
drag, startPoint x: 344, startPoint y: 127, endPoint x: 338, endPoint y: 126, distance: 5.9
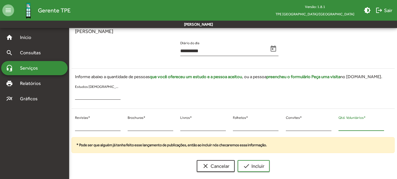
click at [338, 126] on div "* Qtd. Voluntários *" at bounding box center [361, 125] width 53 height 24
type input "**"
click at [76, 124] on input "*" at bounding box center [98, 125] width 46 height 5
type input "**"
click at [126, 126] on div "* Brochuras *" at bounding box center [150, 125] width 53 height 24
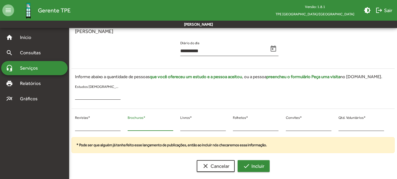
type input "*"
click at [256, 167] on span "check Incluir" at bounding box center [253, 165] width 21 height 11
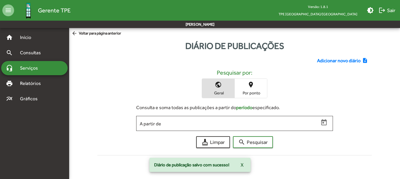
click at [345, 64] on span "Adicionar novo diário" at bounding box center [339, 60] width 44 height 7
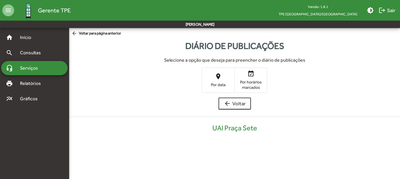
click at [209, 76] on span "place Por data" at bounding box center [218, 79] width 32 height 19
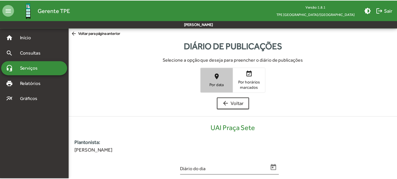
scroll to position [119, 0]
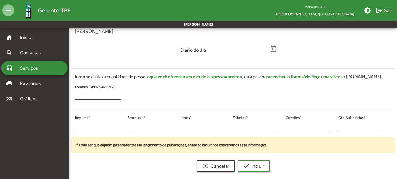
drag, startPoint x: 338, startPoint y: 121, endPoint x: 335, endPoint y: 129, distance: 8.2
click at [334, 125] on div "* Revistas * * Brochuras * * Livros * * Folhetos * * Convites * * Qtd. Voluntár…" at bounding box center [230, 125] width 324 height 24
drag, startPoint x: 340, startPoint y: 125, endPoint x: 335, endPoint y: 126, distance: 5.3
click at [337, 125] on div "* Qtd. Voluntários *" at bounding box center [361, 125] width 53 height 24
type input "**"
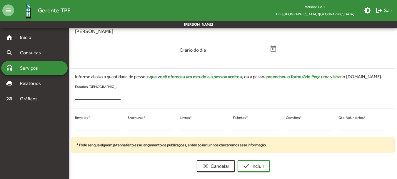
drag, startPoint x: 77, startPoint y: 122, endPoint x: 45, endPoint y: 122, distance: 32.4
click at [47, 122] on mat-sidenav-container "home Início search Consultas headset_mic Serviços print Relatórios multiline_ch…" at bounding box center [198, 42] width 397 height 267
drag, startPoint x: 76, startPoint y: 125, endPoint x: 84, endPoint y: 128, distance: 8.5
click at [75, 125] on input "*" at bounding box center [98, 125] width 46 height 5
drag, startPoint x: 84, startPoint y: 128, endPoint x: 75, endPoint y: 127, distance: 9.0
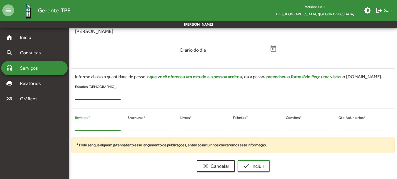
click at [75, 127] on div "* Revistas *" at bounding box center [98, 125] width 53 height 24
click at [74, 127] on div "* Revistas *" at bounding box center [98, 125] width 53 height 24
drag, startPoint x: 81, startPoint y: 126, endPoint x: 69, endPoint y: 126, distance: 12.7
click at [69, 125] on mat-sidenav-container "home Início search Consultas headset_mic Serviços print Relatórios multiline_ch…" at bounding box center [198, 42] width 397 height 267
type input "**"
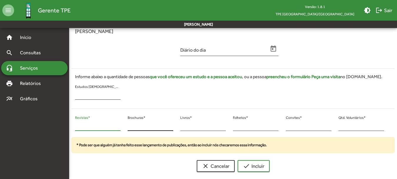
click at [130, 127] on input "*" at bounding box center [151, 125] width 46 height 5
drag, startPoint x: 131, startPoint y: 127, endPoint x: 122, endPoint y: 127, distance: 8.8
click at [122, 127] on div "** Revistas * * Brochuras * * Livros * * Folhetos * * Convites * ** Qtd. Volunt…" at bounding box center [230, 125] width 324 height 24
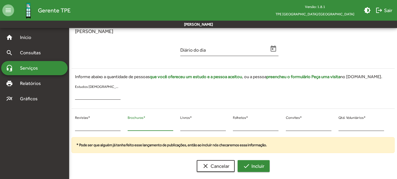
type input "*"
click at [247, 161] on span "check Incluir" at bounding box center [253, 165] width 21 height 11
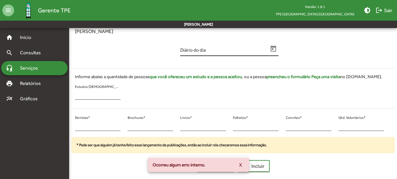
click at [271, 50] on icon "Open calendar" at bounding box center [274, 48] width 6 height 6
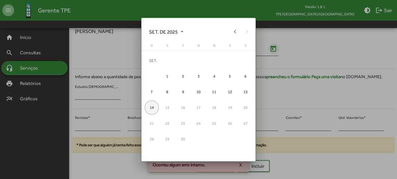
scroll to position [0, 0]
click at [238, 34] on button "Previous month" at bounding box center [236, 32] width 12 height 12
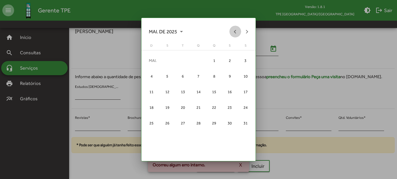
click at [238, 34] on button "Previous month" at bounding box center [236, 32] width 12 height 12
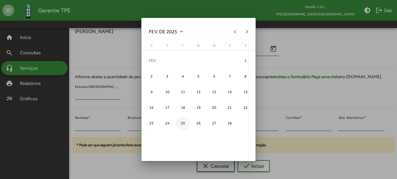
click at [184, 123] on div "25" at bounding box center [183, 123] width 14 height 14
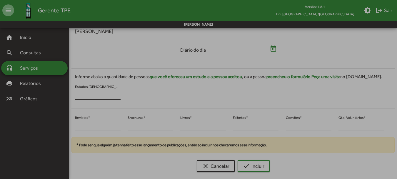
type input "**********"
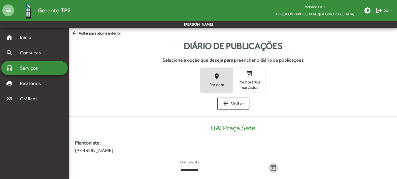
scroll to position [119, 0]
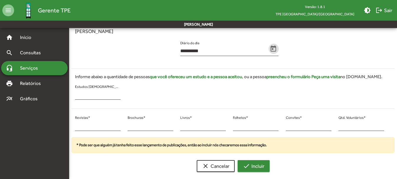
click at [245, 165] on mat-icon "check" at bounding box center [246, 165] width 7 height 7
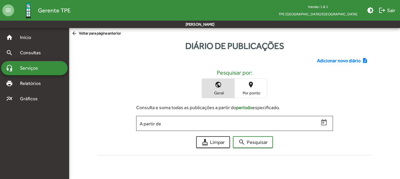
click at [338, 60] on span "Adicionar novo diário" at bounding box center [339, 60] width 44 height 7
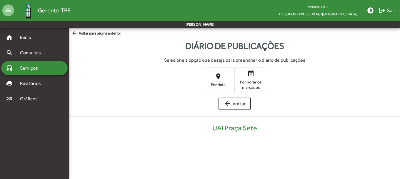
click at [221, 77] on mat-icon "place" at bounding box center [218, 76] width 7 height 7
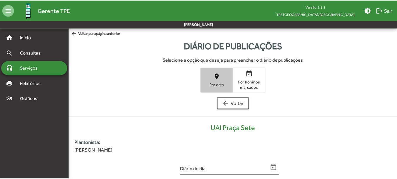
scroll to position [119, 0]
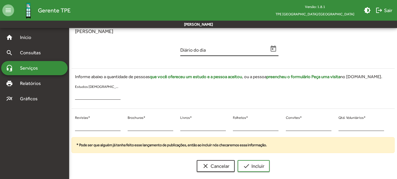
click at [220, 48] on div "Diário do dia" at bounding box center [224, 49] width 88 height 14
click at [223, 50] on input "Diário do dia" at bounding box center [224, 50] width 88 height 5
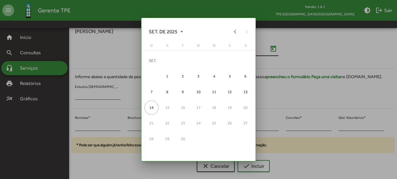
scroll to position [0, 0]
click at [236, 29] on button "Previous month" at bounding box center [236, 32] width 12 height 12
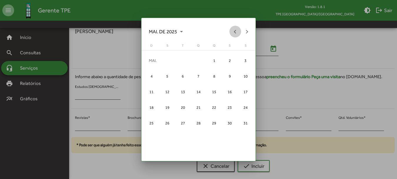
click at [236, 29] on button "Previous month" at bounding box center [236, 32] width 12 height 12
click at [195, 127] on div "26" at bounding box center [199, 123] width 14 height 14
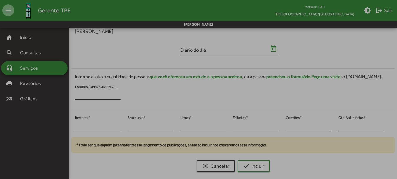
type input "**********"
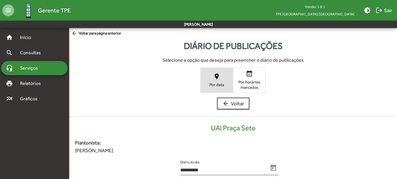
scroll to position [119, 0]
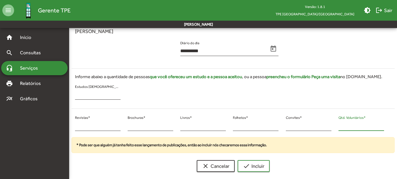
drag, startPoint x: 344, startPoint y: 125, endPoint x: 332, endPoint y: 126, distance: 12.4
click at [332, 126] on div "* Revistas * * Brochuras * * Livros * * Folhetos * * Convites * * Qtd. Voluntár…" at bounding box center [230, 125] width 324 height 24
drag, startPoint x: 341, startPoint y: 125, endPoint x: 305, endPoint y: 123, distance: 36.0
click at [303, 122] on div "* Revistas * * Brochuras * * Livros * * Folhetos * * Convites * *** Qtd. Volunt…" at bounding box center [230, 125] width 324 height 24
type input "***"
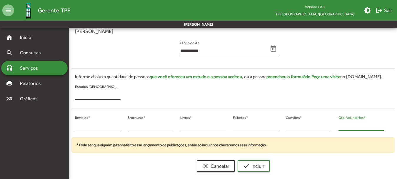
click at [341, 126] on input "***" at bounding box center [362, 125] width 46 height 5
drag, startPoint x: 340, startPoint y: 127, endPoint x: 336, endPoint y: 126, distance: 4.2
click at [336, 126] on div "*** Qtd. Voluntários *" at bounding box center [361, 125] width 53 height 24
type input "**"
drag, startPoint x: 81, startPoint y: 125, endPoint x: 64, endPoint y: 124, distance: 16.8
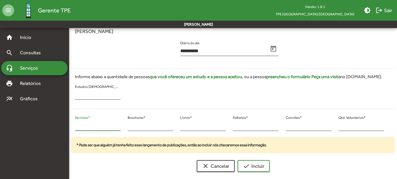
click at [64, 124] on mat-sidenav-container "**********" at bounding box center [198, 42] width 397 height 267
type input "**"
drag, startPoint x: 133, startPoint y: 125, endPoint x: 130, endPoint y: 125, distance: 3.5
click at [130, 125] on input "*" at bounding box center [151, 125] width 46 height 5
drag, startPoint x: 130, startPoint y: 125, endPoint x: 125, endPoint y: 125, distance: 4.7
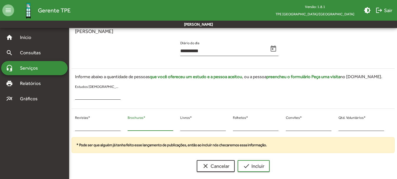
click at [125, 125] on div "* Brochuras *" at bounding box center [150, 125] width 53 height 24
type input "*"
drag, startPoint x: 252, startPoint y: 163, endPoint x: 256, endPoint y: 164, distance: 3.7
click at [254, 164] on span "check Incluir" at bounding box center [253, 165] width 21 height 11
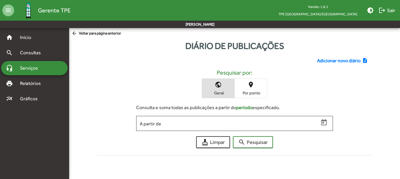
click at [343, 56] on div "Adicionar novo diário note_add Pesquisar por: public Geral place Por ponto Cons…" at bounding box center [235, 104] width 282 height 105
click at [332, 62] on span "Adicionar novo diário" at bounding box center [339, 60] width 44 height 7
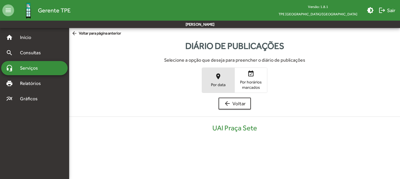
click at [230, 75] on span "place Por data" at bounding box center [218, 79] width 32 height 19
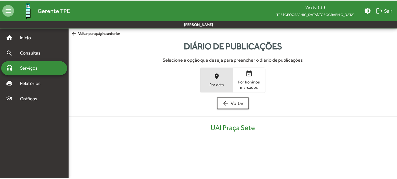
scroll to position [119, 0]
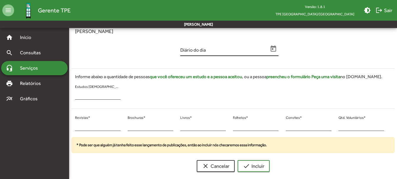
click at [268, 51] on input "Diário do dia" at bounding box center [224, 50] width 88 height 5
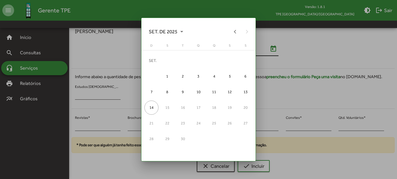
scroll to position [0, 0]
click at [241, 30] on div "SET. DE 2025" at bounding box center [198, 32] width 109 height 12
click at [236, 30] on button "Previous month" at bounding box center [236, 32] width 12 height 12
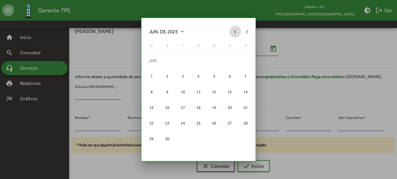
click at [236, 30] on button "Previous month" at bounding box center [236, 32] width 12 height 12
click at [235, 31] on button "Previous month" at bounding box center [236, 32] width 12 height 12
click at [196, 119] on div "26" at bounding box center [199, 123] width 14 height 14
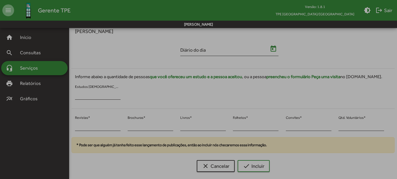
type input "**********"
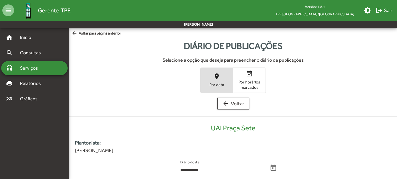
scroll to position [119, 0]
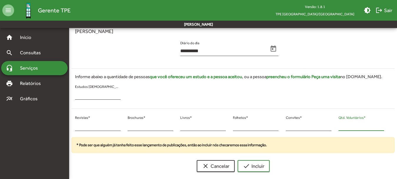
click at [339, 127] on input "*" at bounding box center [362, 125] width 46 height 5
click at [340, 126] on input "***" at bounding box center [362, 125] width 46 height 5
drag, startPoint x: 347, startPoint y: 126, endPoint x: 330, endPoint y: 126, distance: 16.8
click at [330, 126] on div "* Revistas * * Brochuras * * Livros * * Folhetos * * Convites * *** Qtd. Volunt…" at bounding box center [230, 125] width 324 height 24
drag, startPoint x: 348, startPoint y: 126, endPoint x: 329, endPoint y: 126, distance: 19.1
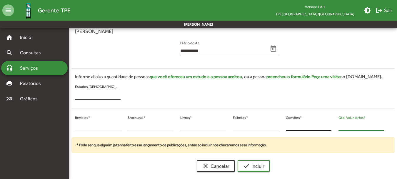
click at [329, 126] on div "* Revistas * * Brochuras * * Livros * * Folhetos * * Convites * ** Qtd. Voluntá…" at bounding box center [230, 125] width 324 height 24
drag, startPoint x: 333, startPoint y: 126, endPoint x: 342, endPoint y: 124, distance: 9.6
click at [328, 126] on div "* Convites *" at bounding box center [309, 125] width 53 height 24
drag, startPoint x: 346, startPoint y: 124, endPoint x: 343, endPoint y: 125, distance: 3.5
click at [343, 125] on input "**" at bounding box center [362, 125] width 46 height 5
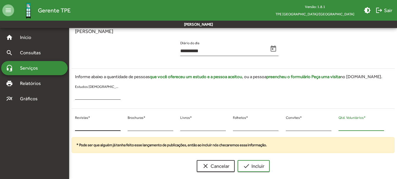
type input "**"
drag, startPoint x: 90, startPoint y: 123, endPoint x: 63, endPoint y: 123, distance: 26.5
click at [63, 123] on mat-sidenav-container "**********" at bounding box center [198, 42] width 397 height 267
type input "**"
drag, startPoint x: 135, startPoint y: 126, endPoint x: 129, endPoint y: 124, distance: 6.3
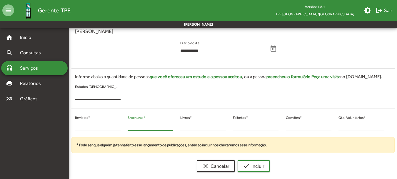
click at [130, 125] on input "*" at bounding box center [151, 125] width 46 height 5
drag, startPoint x: 130, startPoint y: 125, endPoint x: 123, endPoint y: 125, distance: 6.8
click at [122, 125] on div "** Revistas * * Brochuras * * Livros * * Folhetos * * Convites * ** Qtd. Volunt…" at bounding box center [230, 125] width 324 height 24
type input "*"
click at [254, 165] on span "check Incluir" at bounding box center [253, 165] width 21 height 11
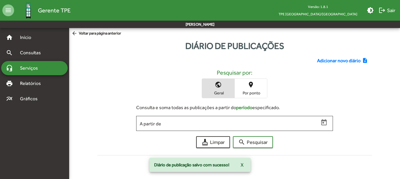
click at [329, 61] on span "Adicionar novo diário" at bounding box center [339, 60] width 44 height 7
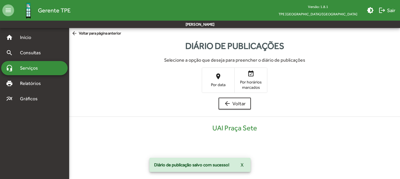
click at [223, 72] on span "place Por data" at bounding box center [218, 79] width 32 height 19
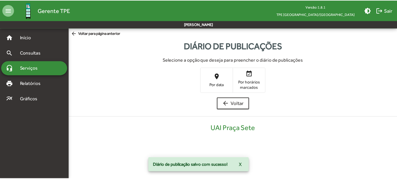
scroll to position [119, 0]
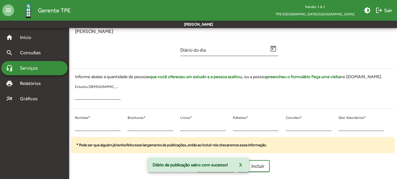
click at [285, 51] on div "Diário do dia" at bounding box center [230, 51] width 324 height 24
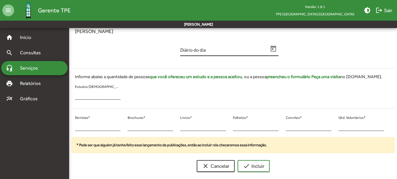
click at [276, 50] on icon "Open calendar" at bounding box center [274, 48] width 6 height 6
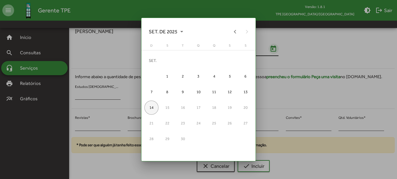
scroll to position [0, 0]
click at [232, 30] on button "Previous month" at bounding box center [236, 32] width 12 height 12
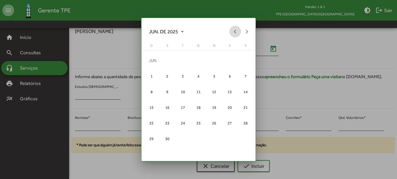
click at [232, 30] on button "Previous month" at bounding box center [236, 32] width 12 height 12
click at [248, 33] on button "Next month" at bounding box center [247, 32] width 12 height 12
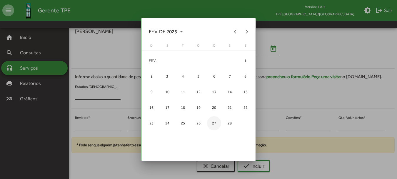
click at [216, 118] on div "27" at bounding box center [214, 123] width 14 height 14
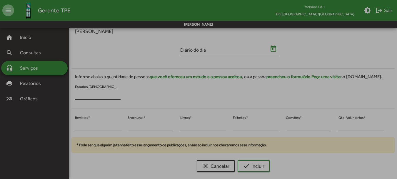
type input "**********"
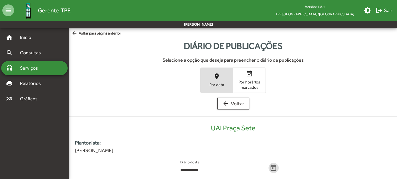
scroll to position [119, 0]
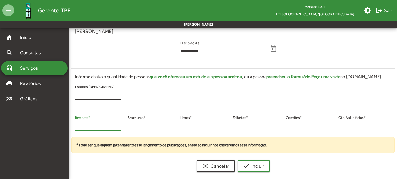
drag, startPoint x: 76, startPoint y: 123, endPoint x: 67, endPoint y: 123, distance: 9.1
click at [67, 123] on mat-sidenav-container "**********" at bounding box center [198, 42] width 397 height 267
type input "**"
click at [129, 129] on div "* Brochuras *" at bounding box center [151, 124] width 46 height 14
drag, startPoint x: 132, startPoint y: 126, endPoint x: 125, endPoint y: 125, distance: 6.8
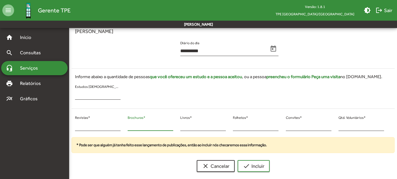
click at [125, 125] on div "* Brochuras *" at bounding box center [150, 125] width 53 height 24
type input "*"
drag, startPoint x: 344, startPoint y: 127, endPoint x: 335, endPoint y: 126, distance: 8.9
click at [337, 127] on div "* Qtd. Voluntários *" at bounding box center [361, 125] width 53 height 24
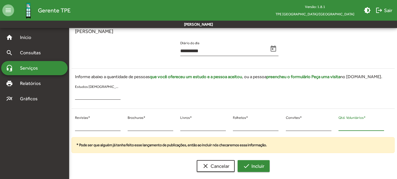
type input "**"
click at [248, 165] on mat-icon "check" at bounding box center [246, 165] width 7 height 7
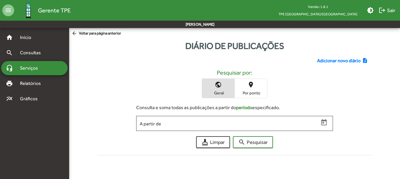
click at [342, 58] on span "Adicionar novo diário" at bounding box center [339, 60] width 44 height 7
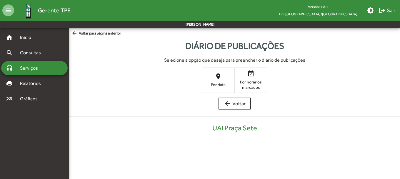
click at [224, 75] on span "place Por data" at bounding box center [218, 79] width 32 height 19
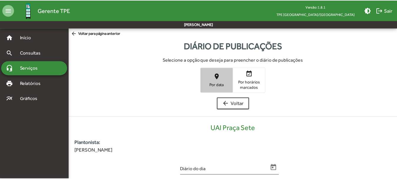
scroll to position [119, 0]
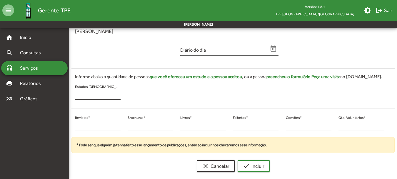
click at [275, 50] on icon "Open calendar" at bounding box center [274, 49] width 8 height 8
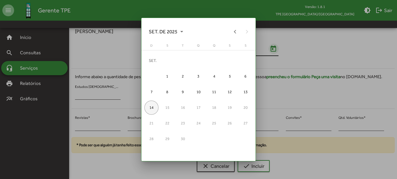
scroll to position [0, 0]
click at [236, 31] on button "Previous month" at bounding box center [236, 32] width 12 height 12
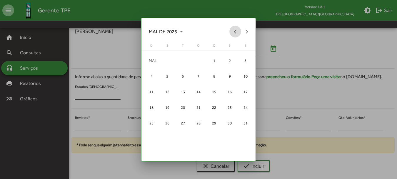
click at [236, 31] on button "Previous month" at bounding box center [236, 32] width 12 height 12
click at [235, 31] on button "Previous month" at bounding box center [236, 32] width 12 height 12
click at [237, 122] on div "28" at bounding box center [230, 123] width 14 height 14
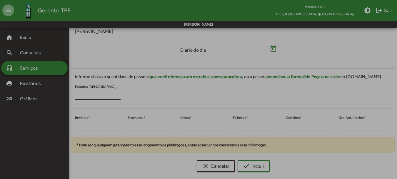
type input "**********"
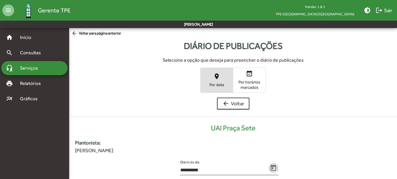
scroll to position [119, 0]
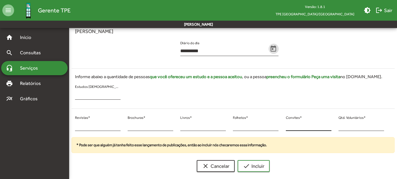
drag, startPoint x: 341, startPoint y: 125, endPoint x: 327, endPoint y: 126, distance: 14.2
click at [327, 126] on div "* Revistas * * Brochuras * * Livros * * Folhetos * * Convites * * Qtd. Voluntár…" at bounding box center [230, 125] width 324 height 24
type input "**"
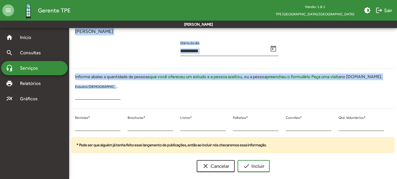
drag, startPoint x: 79, startPoint y: 122, endPoint x: 44, endPoint y: 122, distance: 35.0
click at [44, 122] on mat-sidenav-container "**********" at bounding box center [198, 42] width 397 height 267
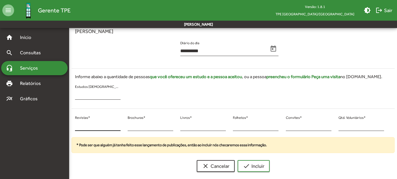
click at [77, 123] on input "*" at bounding box center [98, 125] width 46 height 5
click at [74, 124] on div "* Revistas *" at bounding box center [98, 125] width 53 height 24
drag, startPoint x: 78, startPoint y: 124, endPoint x: 73, endPoint y: 124, distance: 4.4
click at [73, 124] on div "* Revistas *" at bounding box center [98, 125] width 53 height 24
type input "**"
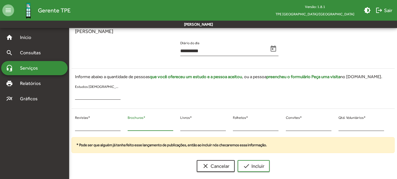
drag, startPoint x: 127, startPoint y: 126, endPoint x: 123, endPoint y: 126, distance: 4.7
click at [123, 126] on div "** Revistas * * Brochuras * * Livros * * Folhetos * * Convites * ** Qtd. Volunt…" at bounding box center [230, 125] width 324 height 24
type input "*"
click at [238, 160] on button "check Incluir" at bounding box center [254, 166] width 32 height 12
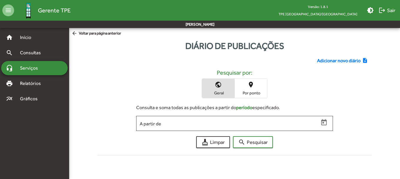
click at [327, 59] on span "Adicionar novo diário" at bounding box center [339, 60] width 44 height 7
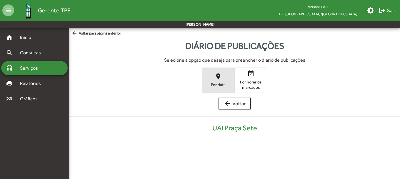
click at [219, 74] on mat-icon "place" at bounding box center [218, 76] width 7 height 7
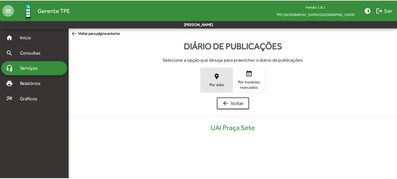
scroll to position [119, 0]
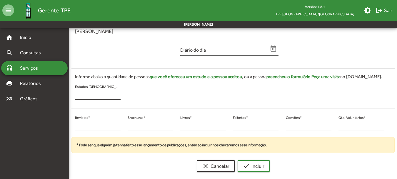
click at [275, 43] on div "Diário do dia" at bounding box center [229, 47] width 98 height 17
click at [271, 44] on button "Open calendar" at bounding box center [274, 49] width 10 height 10
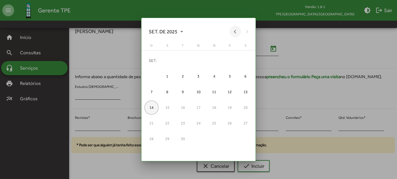
click at [238, 29] on button "Previous month" at bounding box center [236, 32] width 12 height 12
click at [237, 29] on button "Previous month" at bounding box center [236, 32] width 12 height 12
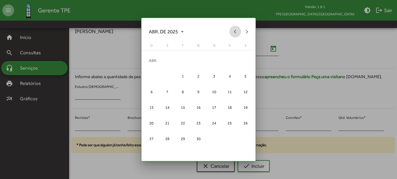
click at [237, 29] on button "Previous month" at bounding box center [236, 32] width 12 height 12
click at [231, 120] on div "28" at bounding box center [230, 123] width 14 height 14
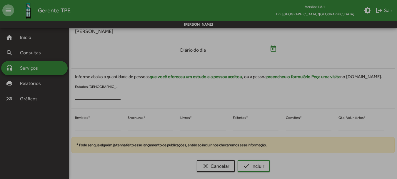
type input "**********"
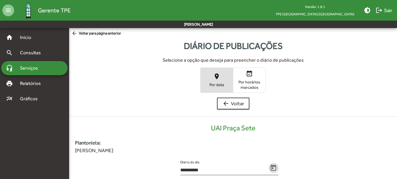
scroll to position [119, 0]
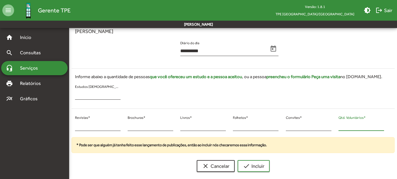
drag, startPoint x: 339, startPoint y: 125, endPoint x: 332, endPoint y: 125, distance: 7.7
click at [332, 125] on div "* Revistas * * Brochuras * * Livros * * Folhetos * * Convites * * Qtd. Voluntár…" at bounding box center [230, 125] width 324 height 24
drag, startPoint x: 352, startPoint y: 126, endPoint x: 343, endPoint y: 126, distance: 8.8
click at [343, 126] on input "*" at bounding box center [362, 125] width 46 height 5
drag, startPoint x: 340, startPoint y: 126, endPoint x: 339, endPoint y: 131, distance: 5.1
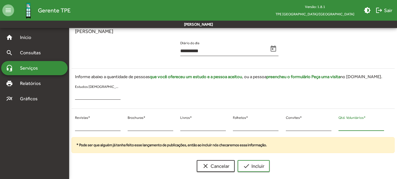
click at [331, 126] on div "* Revistas * * Brochuras * * Livros * * Folhetos * * Convites * * Qtd. Voluntár…" at bounding box center [230, 125] width 324 height 24
type input "*"
click at [74, 125] on div "* Revistas *" at bounding box center [98, 125] width 53 height 24
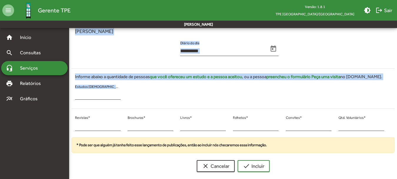
click at [72, 126] on div "* Revistas *" at bounding box center [98, 125] width 53 height 24
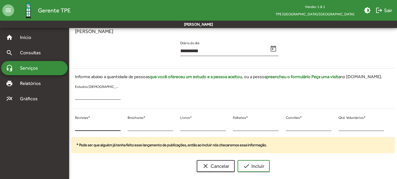
click at [81, 125] on input "*" at bounding box center [98, 125] width 46 height 5
drag, startPoint x: 79, startPoint y: 125, endPoint x: 76, endPoint y: 125, distance: 3.2
click at [76, 125] on input "*" at bounding box center [98, 125] width 46 height 5
type input "**"
click at [126, 125] on div "* Brochuras *" at bounding box center [150, 125] width 53 height 24
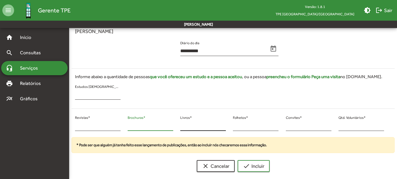
type input "*"
click at [238, 160] on button "check Incluir" at bounding box center [254, 166] width 32 height 12
